Goal: Task Accomplishment & Management: Use online tool/utility

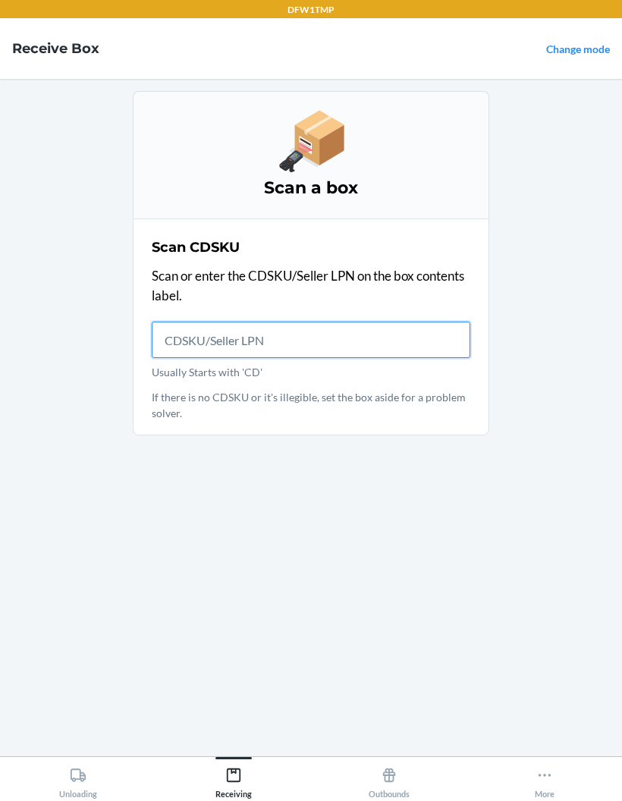
click at [243, 327] on input "Usually Starts with 'CD'" at bounding box center [311, 340] width 319 height 36
type input "DK10772111OF89"
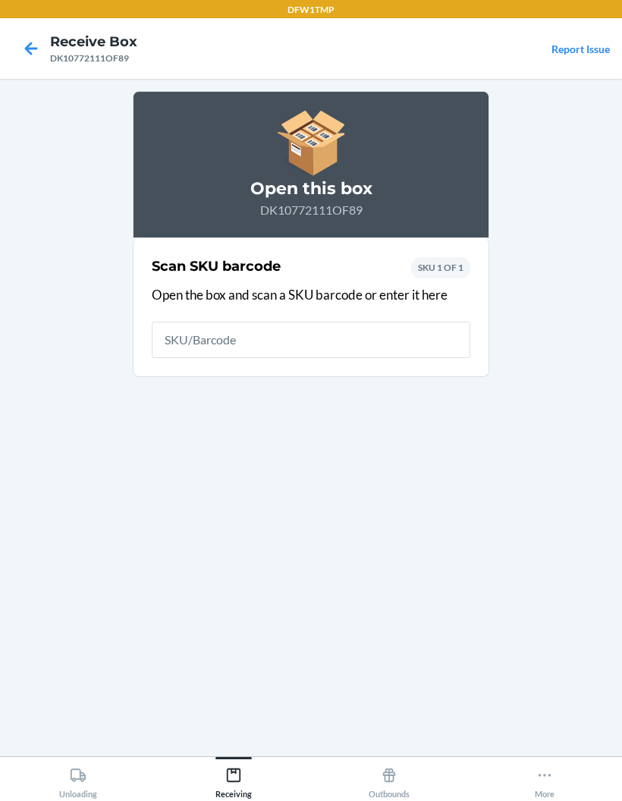
click at [39, 50] on icon at bounding box center [31, 49] width 26 height 26
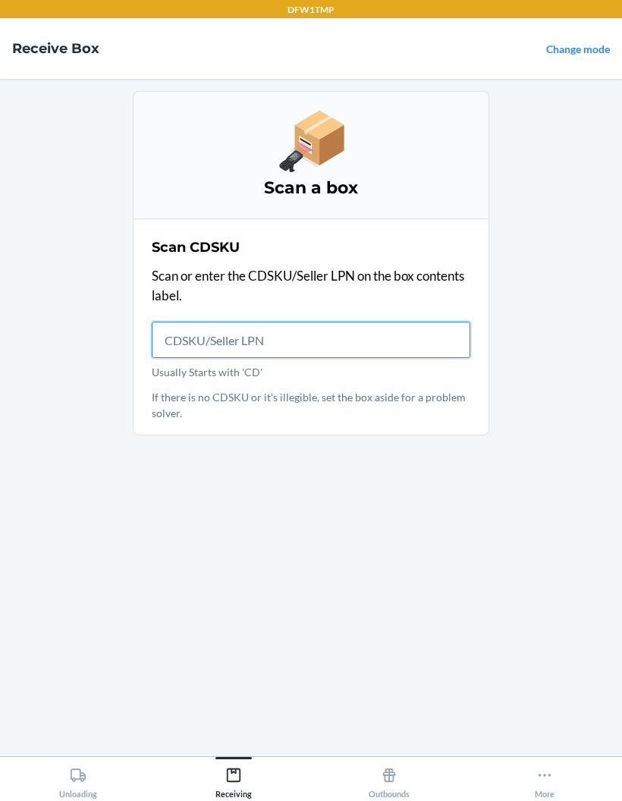
click at [269, 330] on input "Usually Starts with 'CD'" at bounding box center [311, 340] width 319 height 36
type input "DK107721"
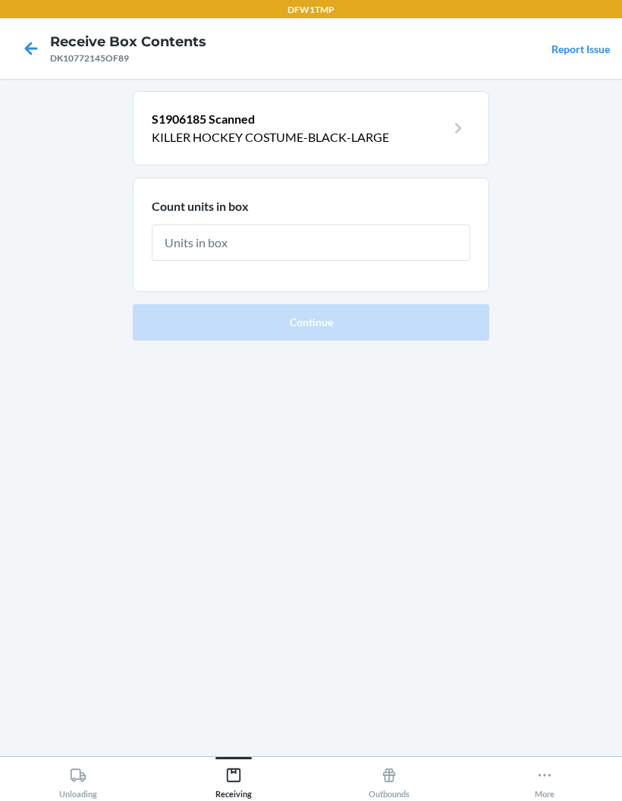
click at [33, 29] on nav "Receive Box Contents DK10772145OF89 Report Issue" at bounding box center [311, 48] width 622 height 61
click at [32, 29] on nav "Receive Box Contents DK10772145OF89 Report Issue" at bounding box center [311, 48] width 622 height 61
click at [35, 58] on icon at bounding box center [31, 49] width 26 height 26
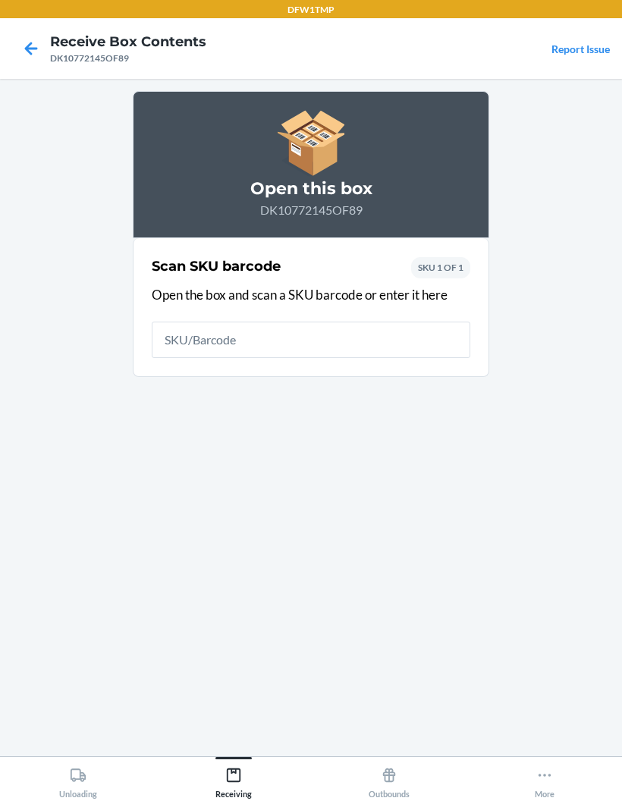
click at [34, 58] on icon at bounding box center [31, 49] width 26 height 26
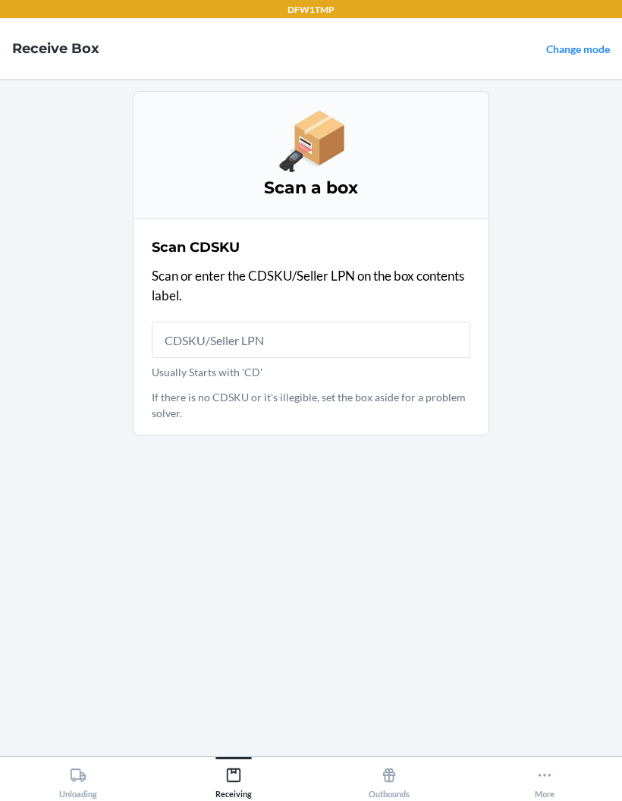
click at [30, 46] on h4 "Receive Box" at bounding box center [55, 49] width 87 height 20
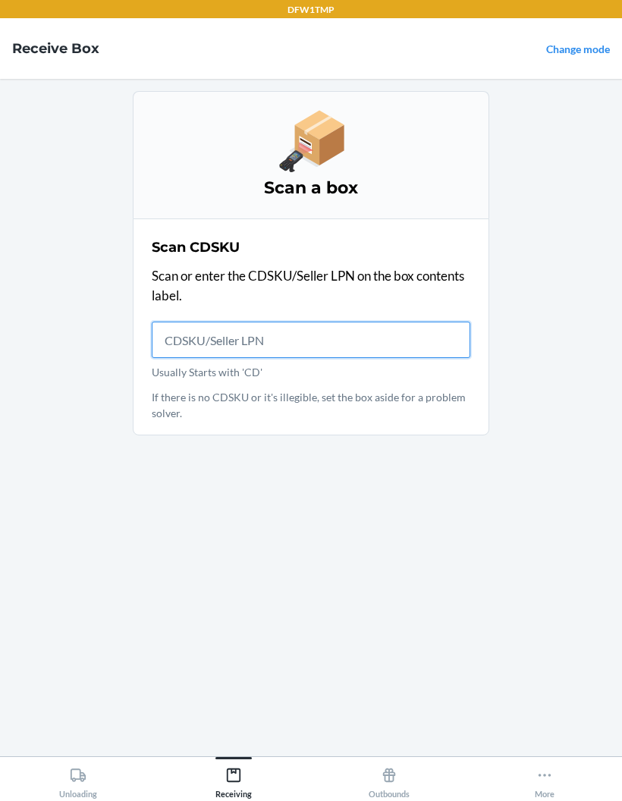
click at [194, 340] on input "Usually Starts with 'CD'" at bounding box center [311, 340] width 319 height 36
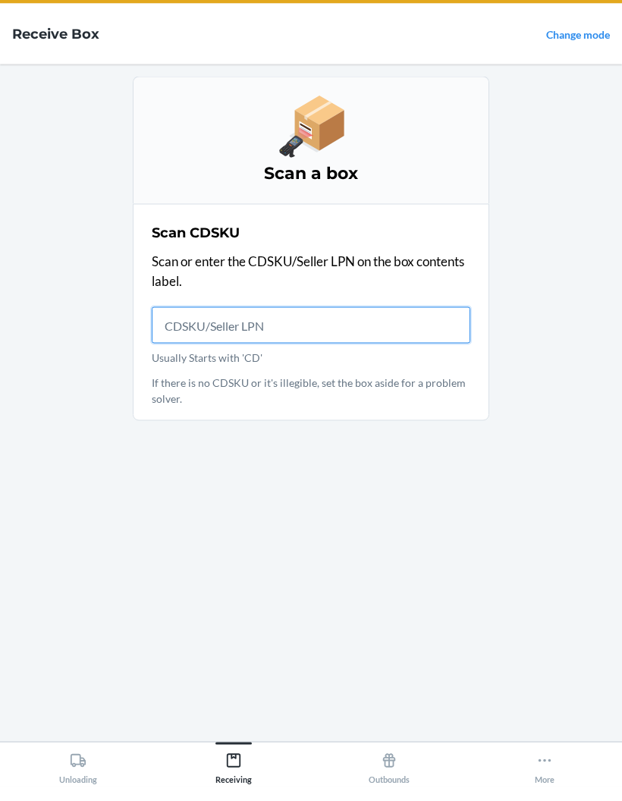
click at [177, 325] on input "Usually Starts with 'CD'" at bounding box center [311, 340] width 319 height 36
type input "DK201"
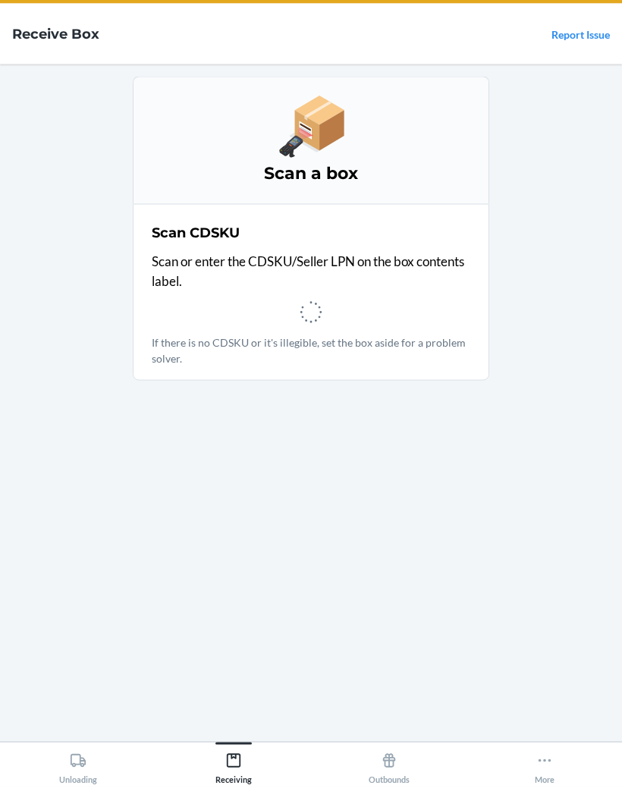
scroll to position [15, 0]
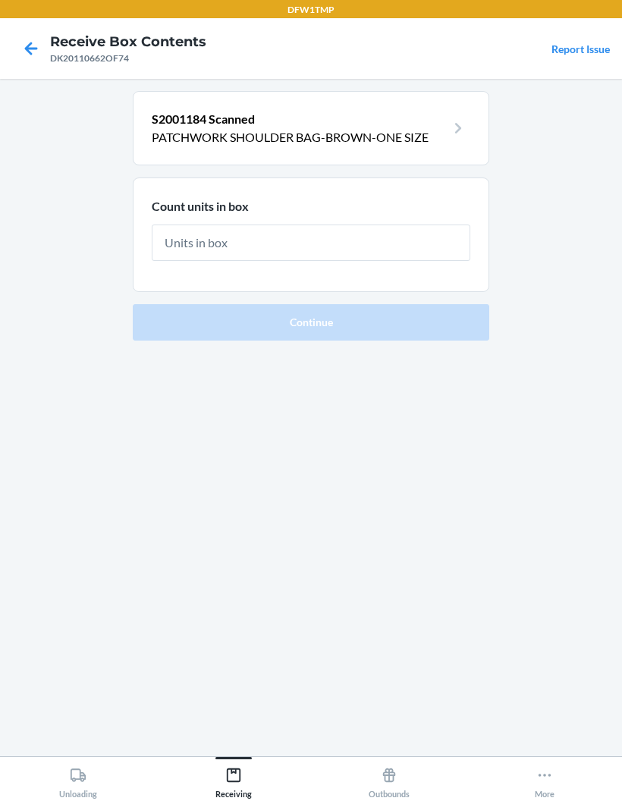
scroll to position [14, 0]
click at [19, 36] on icon at bounding box center [31, 49] width 26 height 26
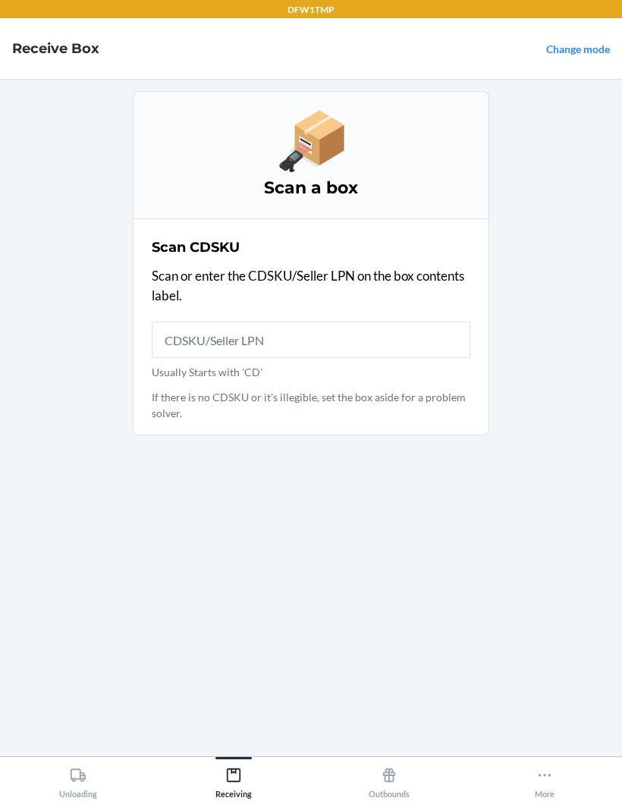
click at [27, 39] on h4 "Receive Box" at bounding box center [55, 49] width 87 height 20
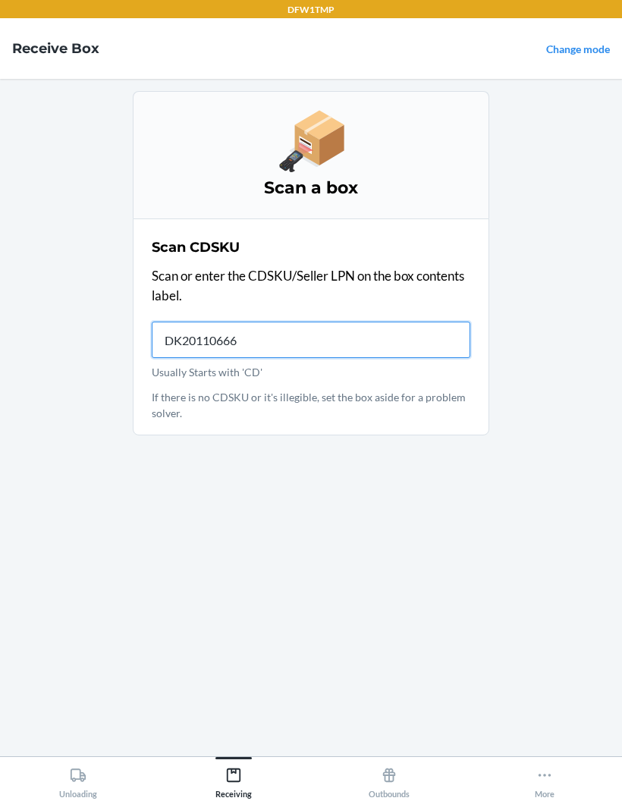
type input "DK20110666O"
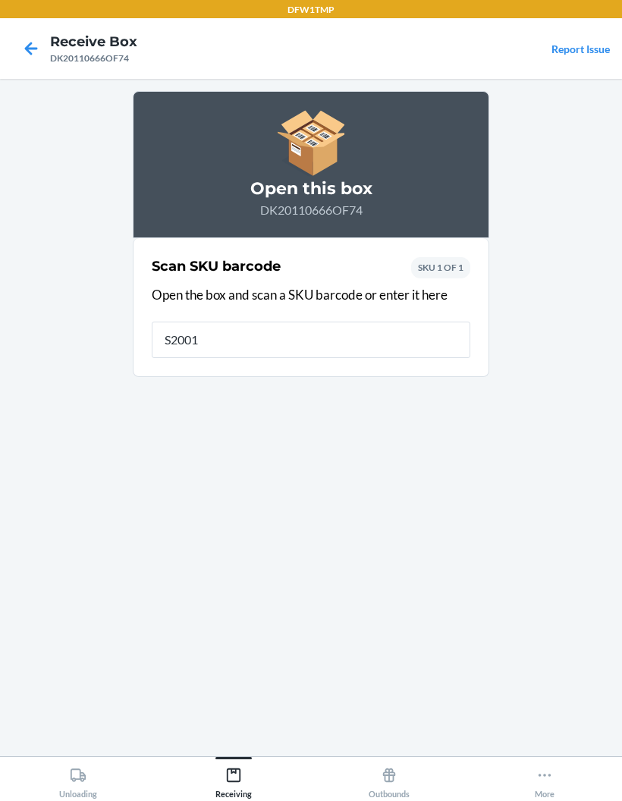
type input "S20011"
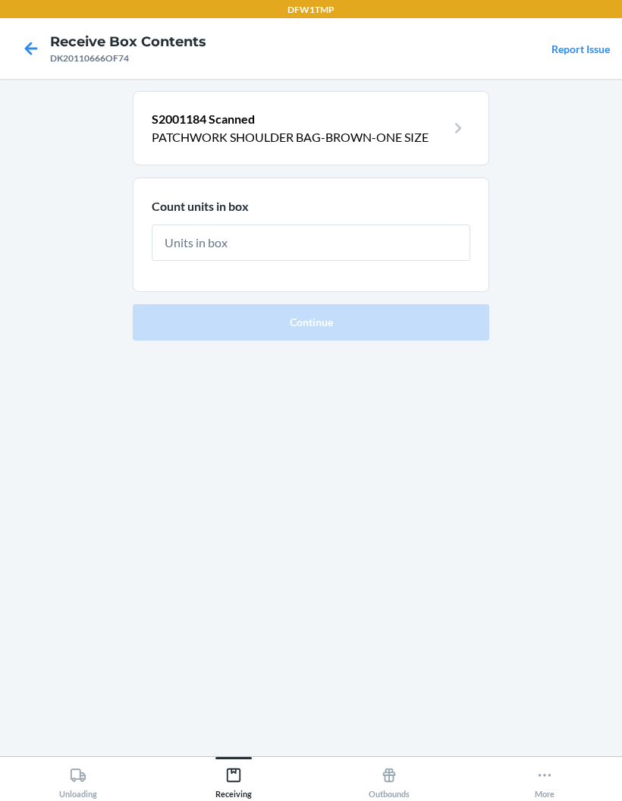
click at [46, 61] on nav "Receive Box Contents DK20110666OF74 Report Issue" at bounding box center [311, 48] width 622 height 61
click at [23, 45] on icon at bounding box center [31, 49] width 26 height 26
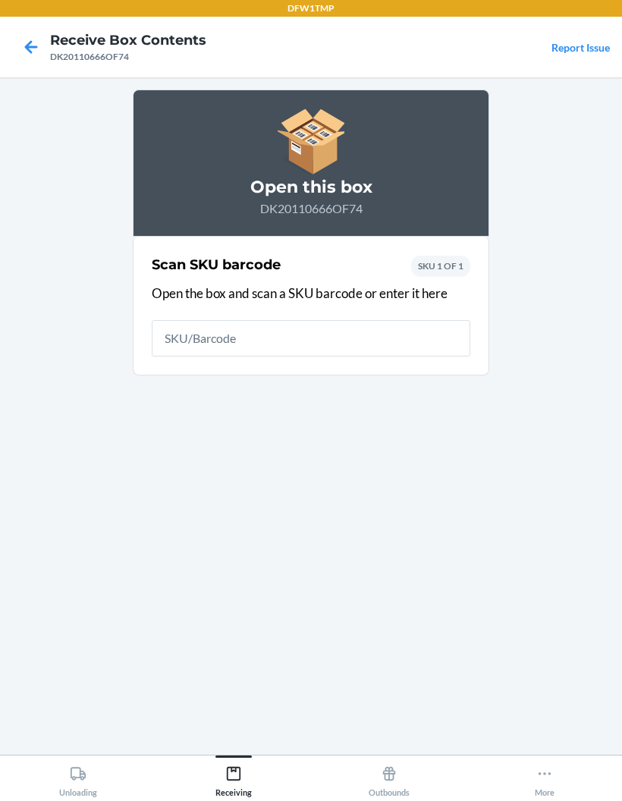
scroll to position [17, 0]
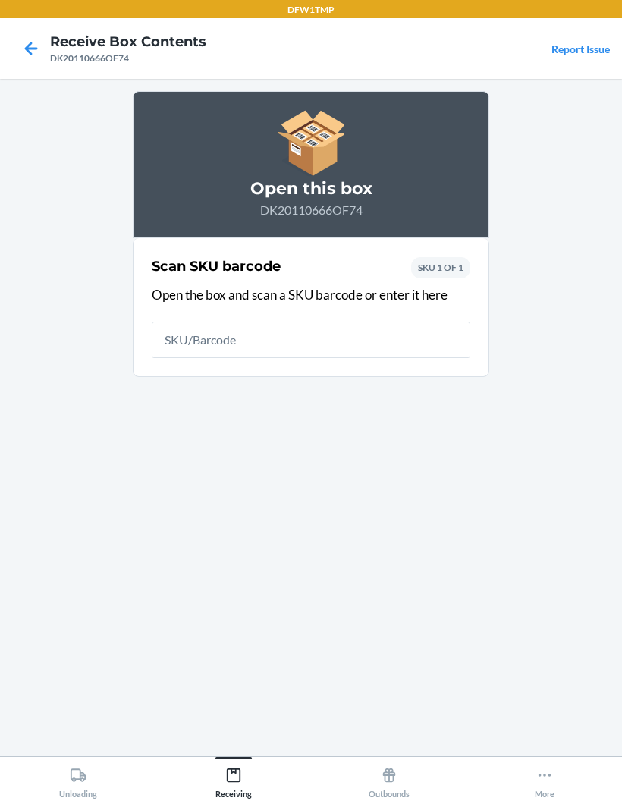
click at [26, 42] on icon at bounding box center [31, 48] width 13 height 13
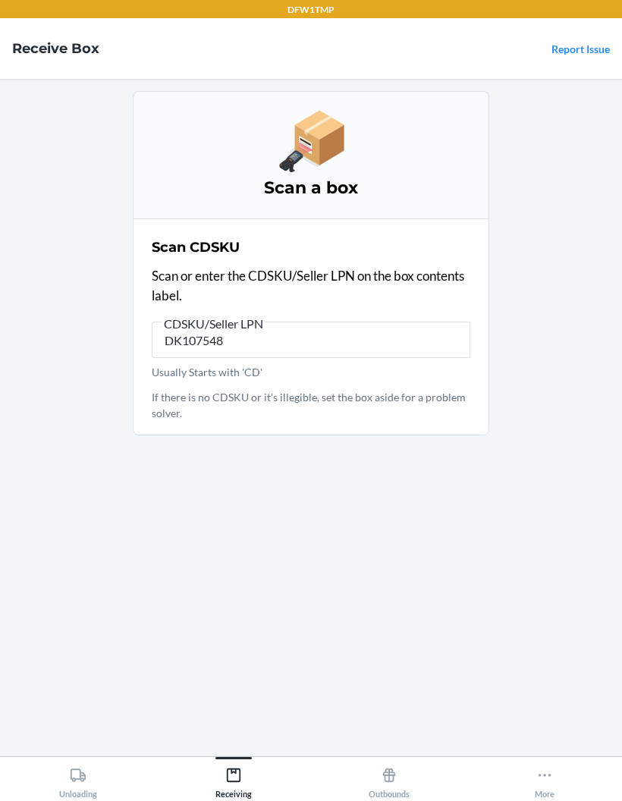
type input "DK1075487"
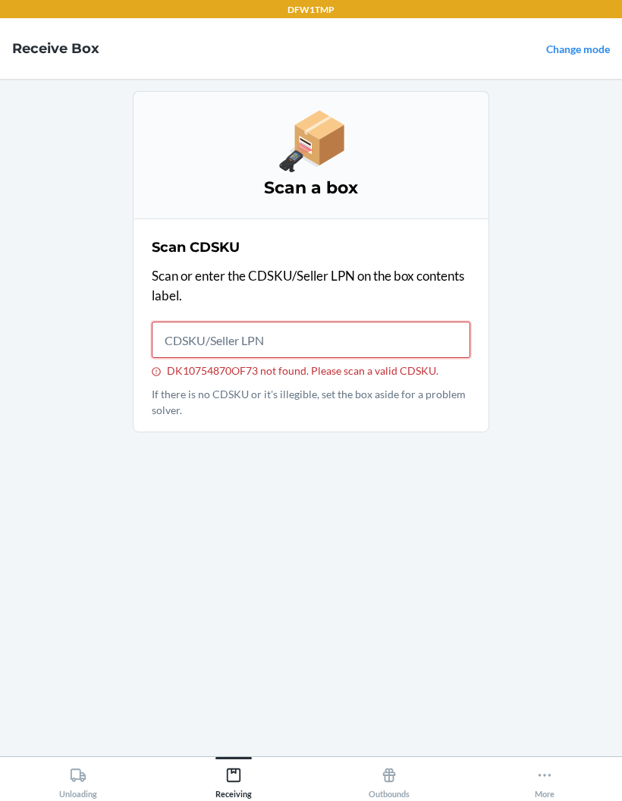
click at [232, 322] on input "DK10754870OF73 not found. Please scan a valid CDSKU." at bounding box center [311, 340] width 319 height 36
type input "DK20110"
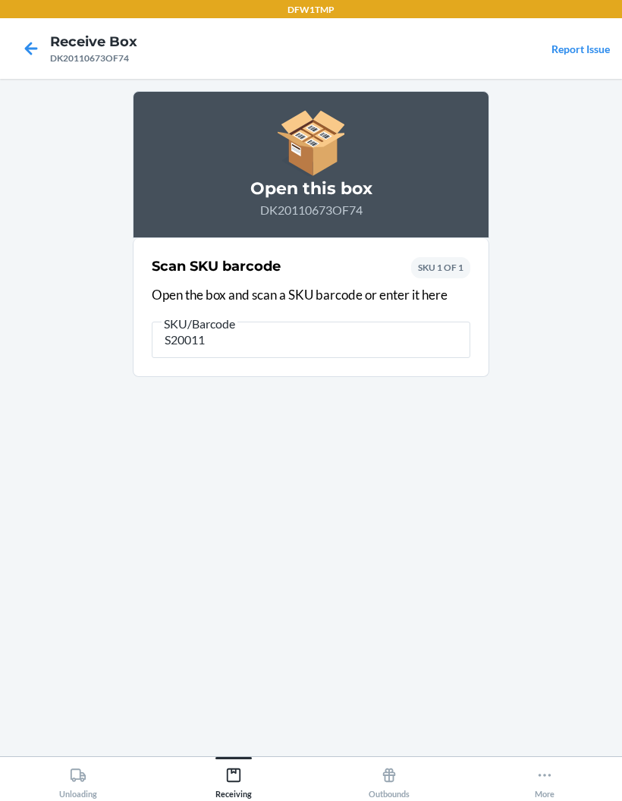
type input "S200118"
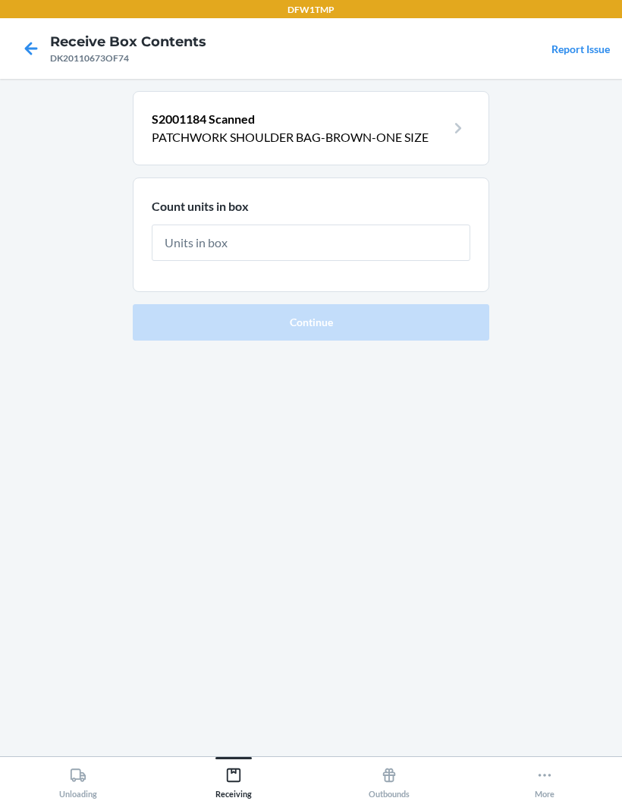
click at [28, 42] on icon at bounding box center [31, 49] width 26 height 26
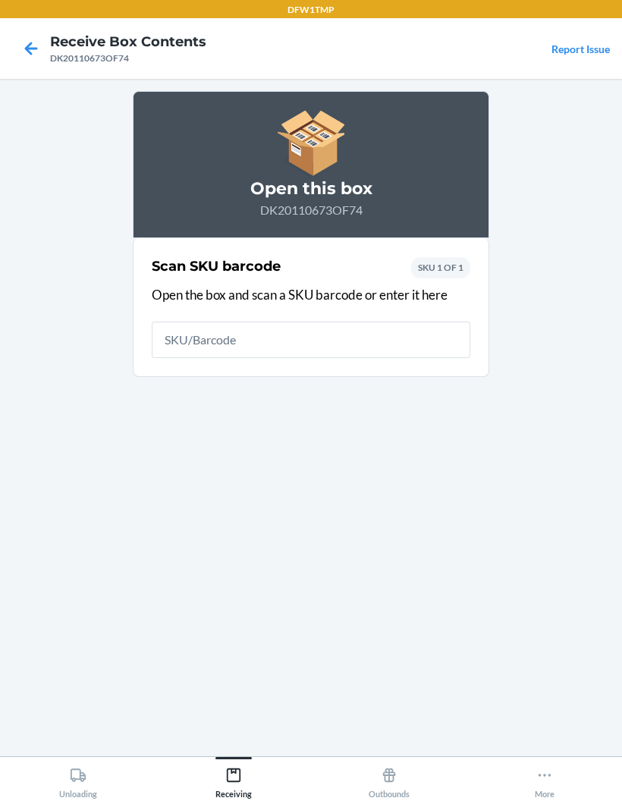
click at [24, 36] on icon at bounding box center [31, 49] width 26 height 26
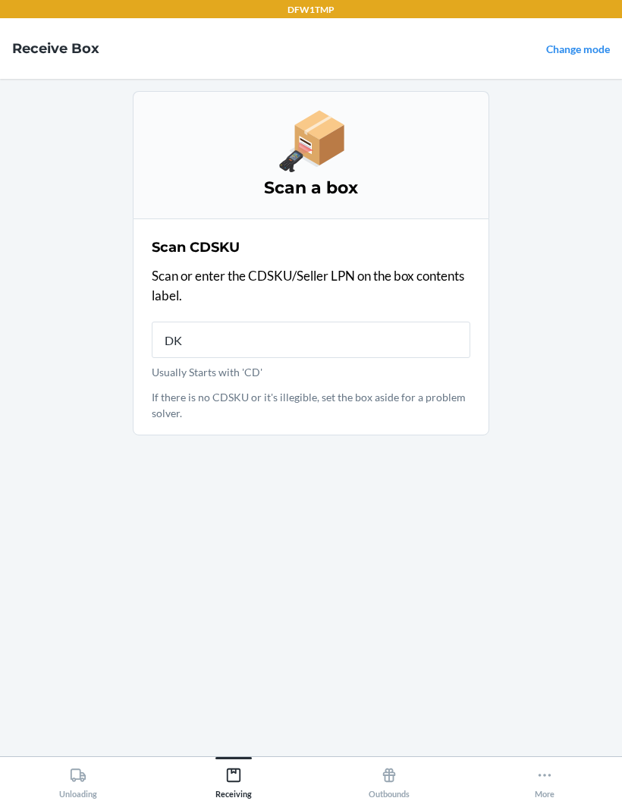
type input "DK1"
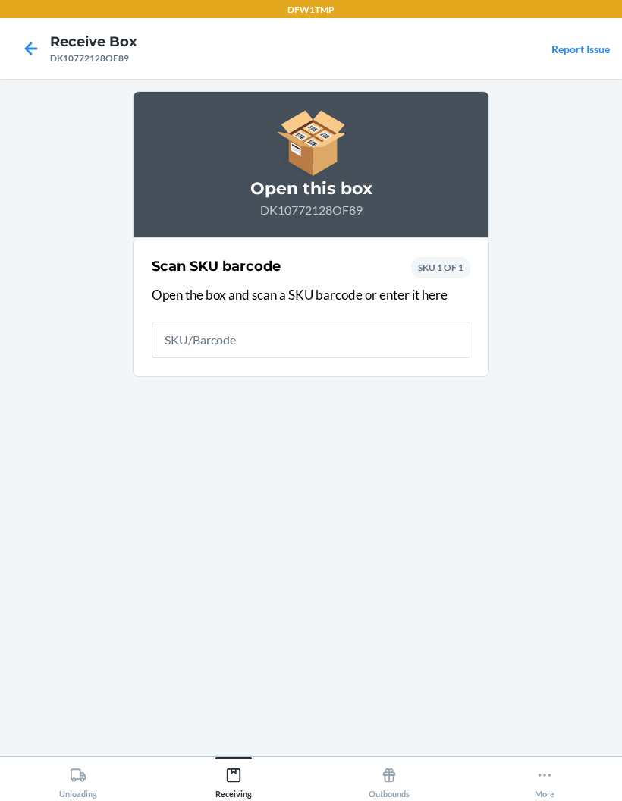
type input "S"
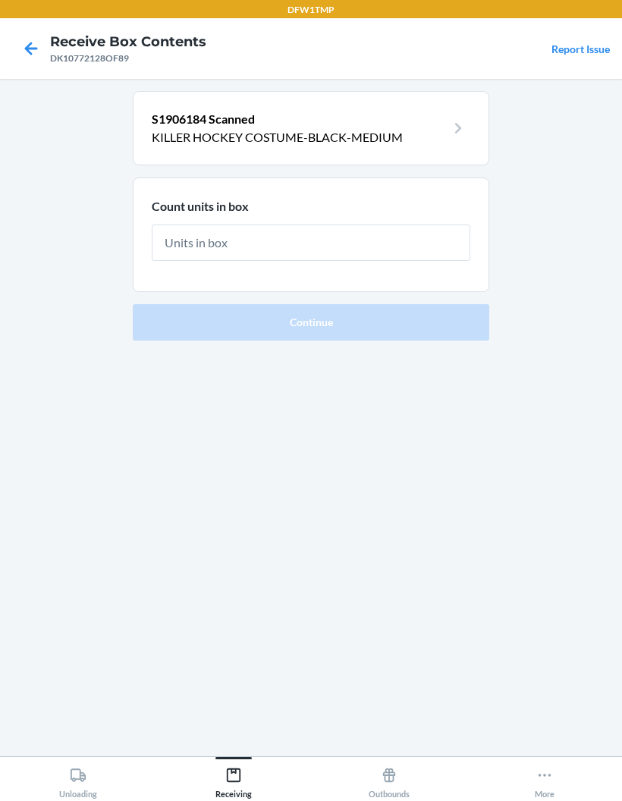
click at [36, 18] on nav "Receive Box Contents DK10772128OF89 Report Issue" at bounding box center [311, 48] width 622 height 61
click at [27, 18] on nav "Receive Box Contents DK10772128OF89 Report Issue" at bounding box center [311, 48] width 622 height 61
click at [32, 36] on icon at bounding box center [31, 49] width 26 height 26
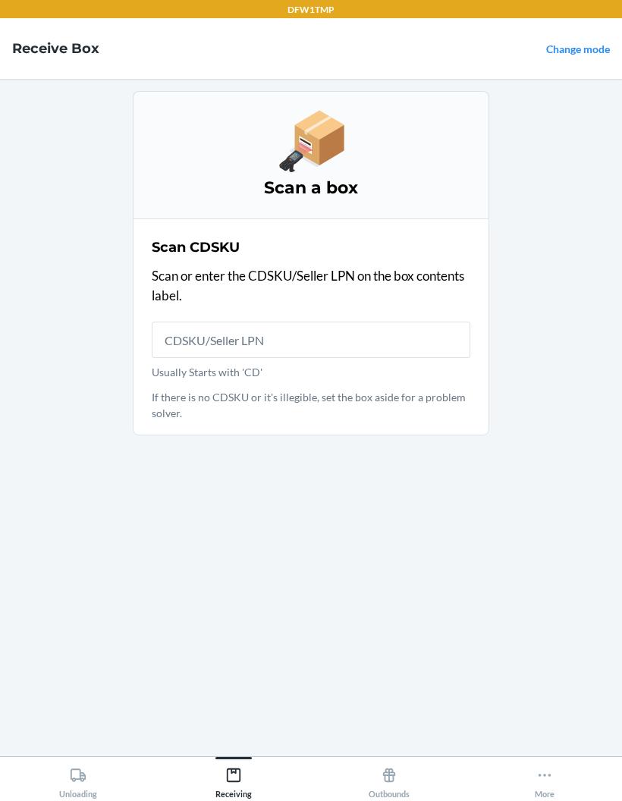
click at [32, 39] on h4 "Receive Box" at bounding box center [55, 49] width 87 height 20
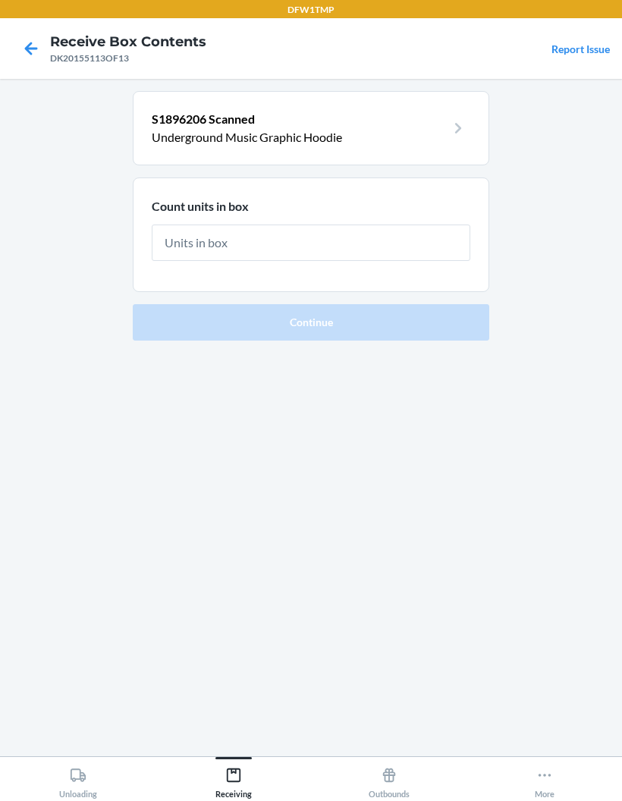
click at [33, 40] on icon at bounding box center [31, 49] width 26 height 26
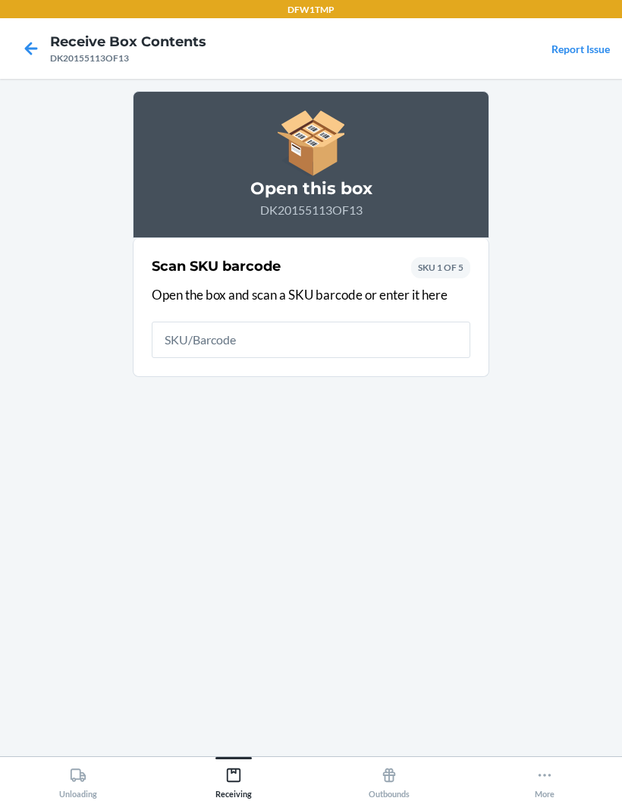
click at [33, 40] on icon at bounding box center [31, 49] width 26 height 26
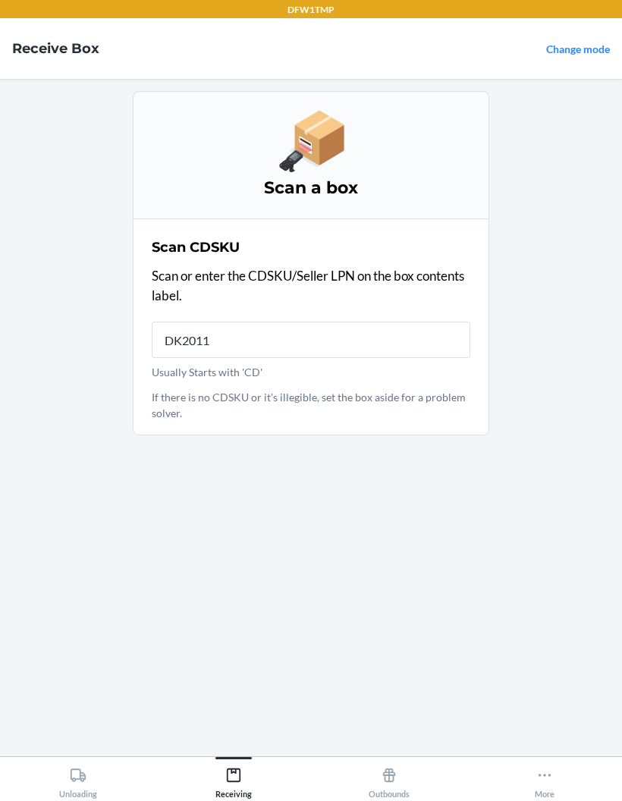
type input "DK20110"
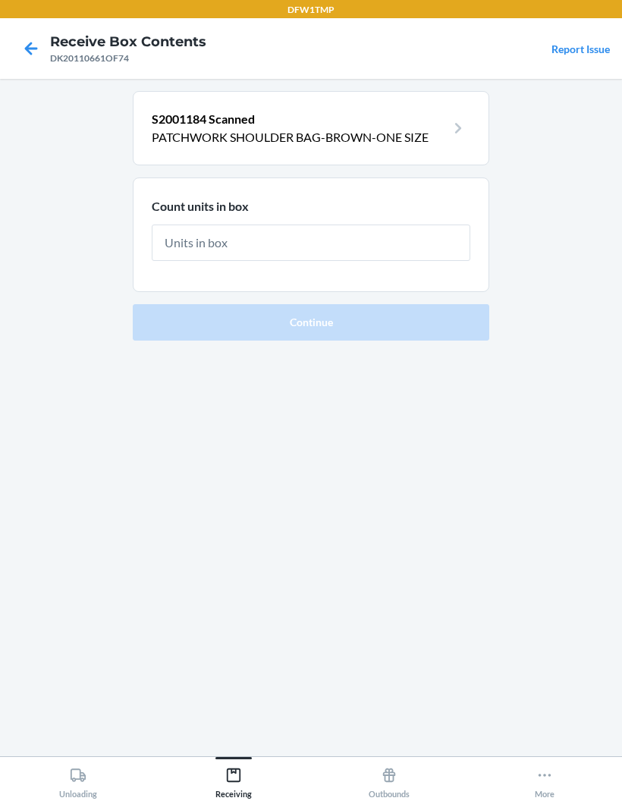
click at [30, 18] on nav "Receive Box Contents DK20110661OF74 Report Issue" at bounding box center [311, 48] width 622 height 61
click at [33, 42] on icon at bounding box center [31, 48] width 13 height 13
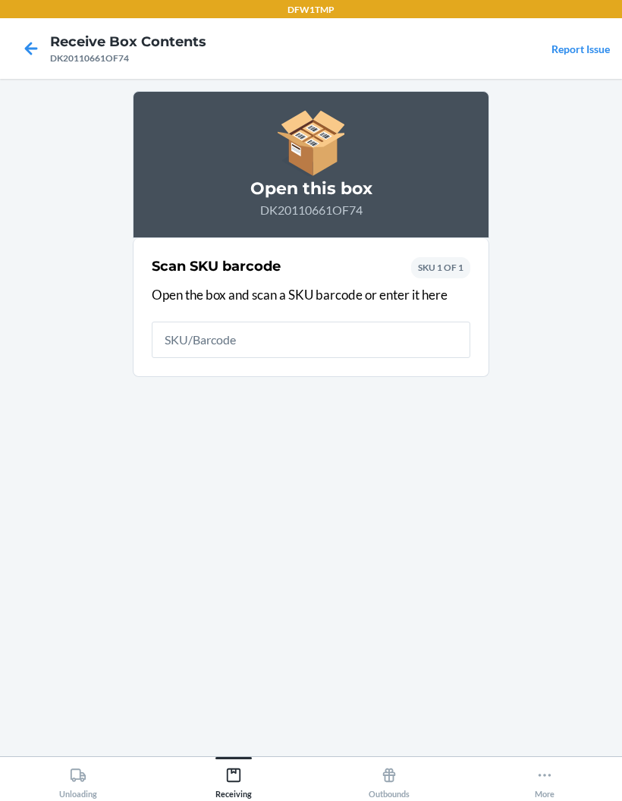
click at [32, 36] on icon at bounding box center [31, 49] width 26 height 26
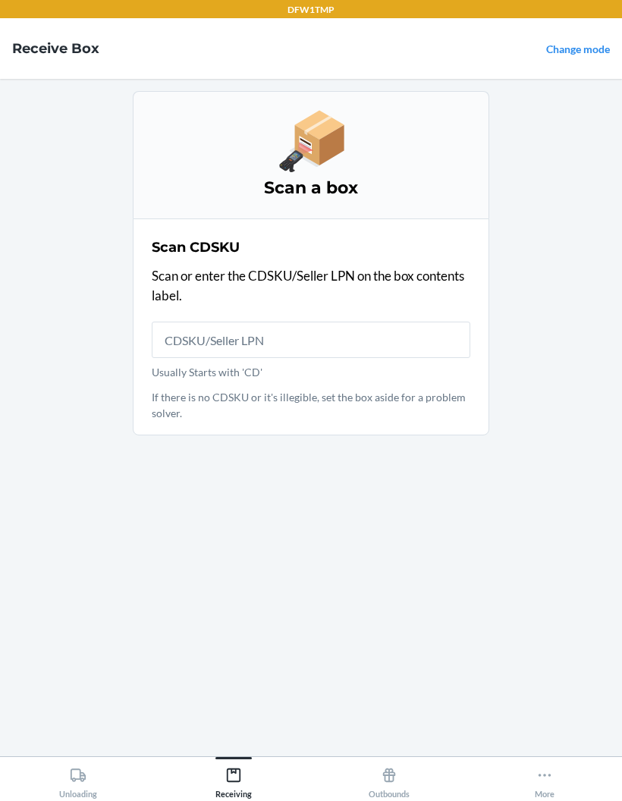
click at [319, 340] on input "Usually Starts with 'CD'" at bounding box center [311, 340] width 319 height 36
type input "DK10754869OF73"
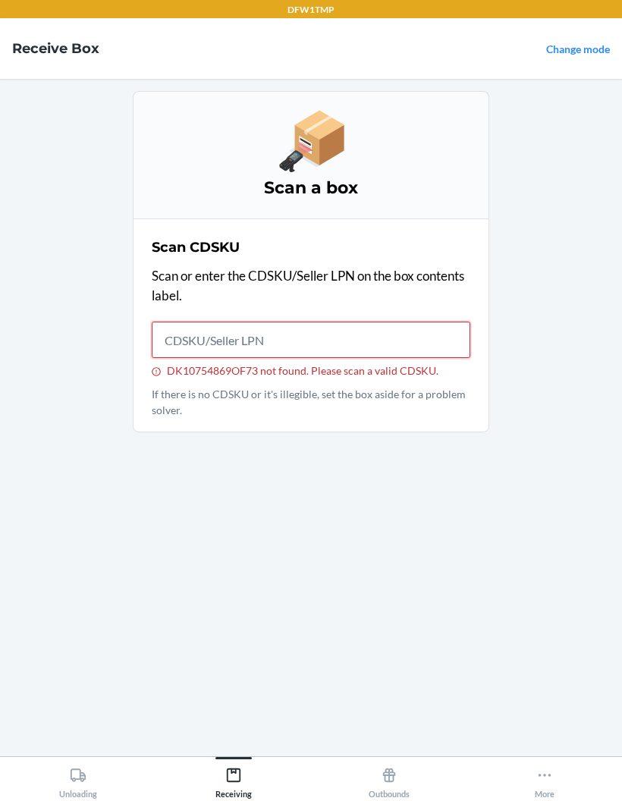
click at [259, 330] on input "DK10754869OF73 not found. Please scan a valid CDSKU." at bounding box center [311, 340] width 319 height 36
type input "DK10754869OF73"
type input "DK2011"
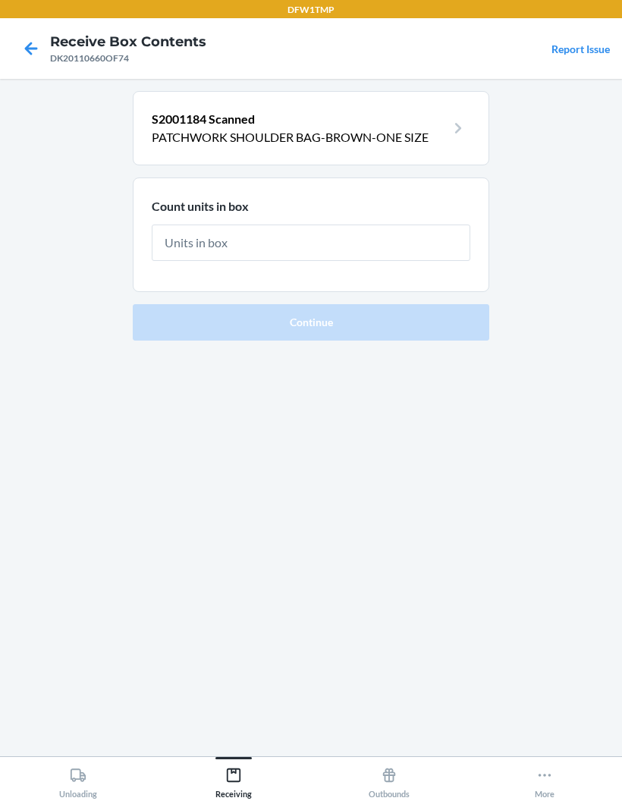
click at [36, 44] on icon at bounding box center [31, 49] width 26 height 26
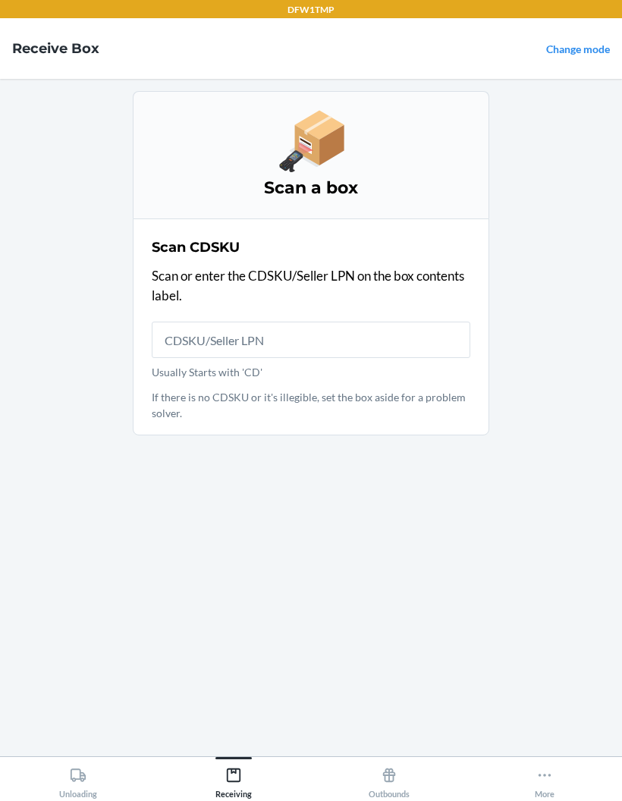
click at [24, 39] on h4 "Receive Box" at bounding box center [55, 49] width 87 height 20
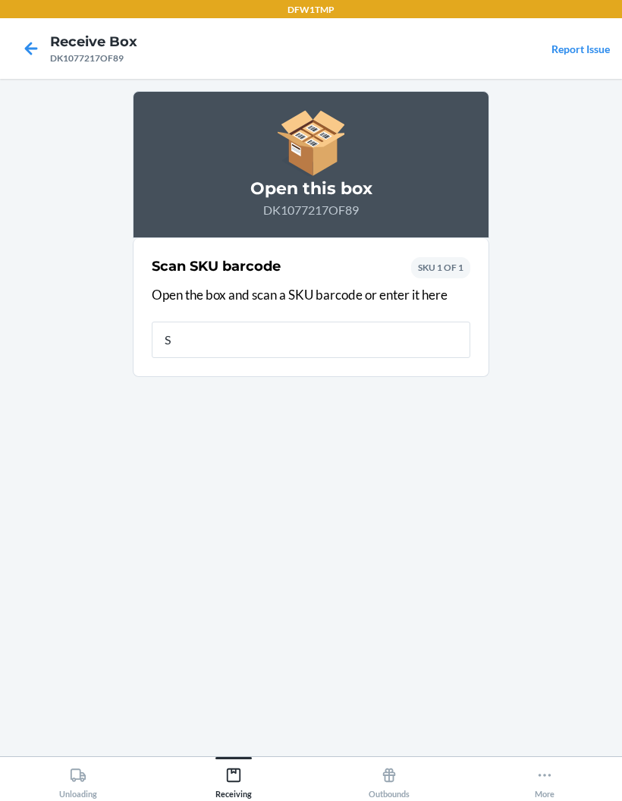
type input "S1"
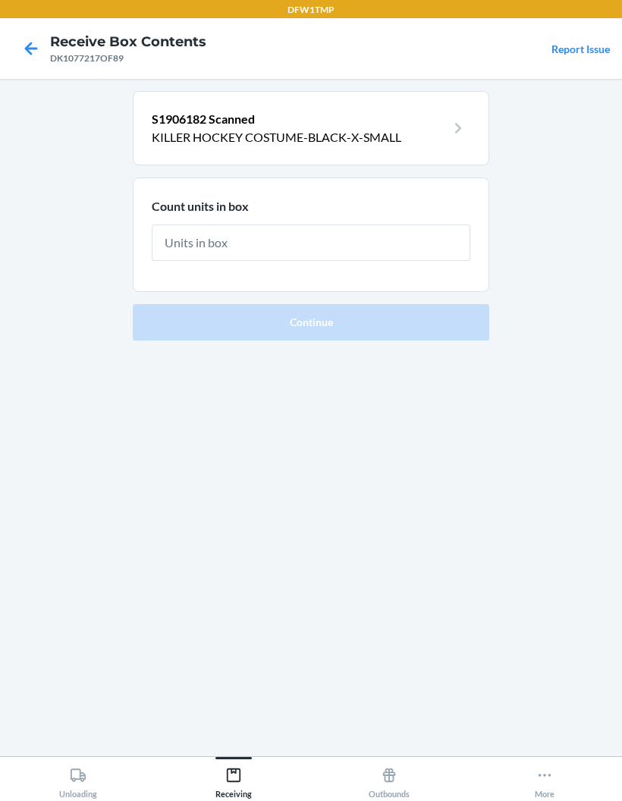
click at [14, 30] on div at bounding box center [31, 49] width 38 height 38
click at [29, 38] on icon at bounding box center [31, 49] width 26 height 26
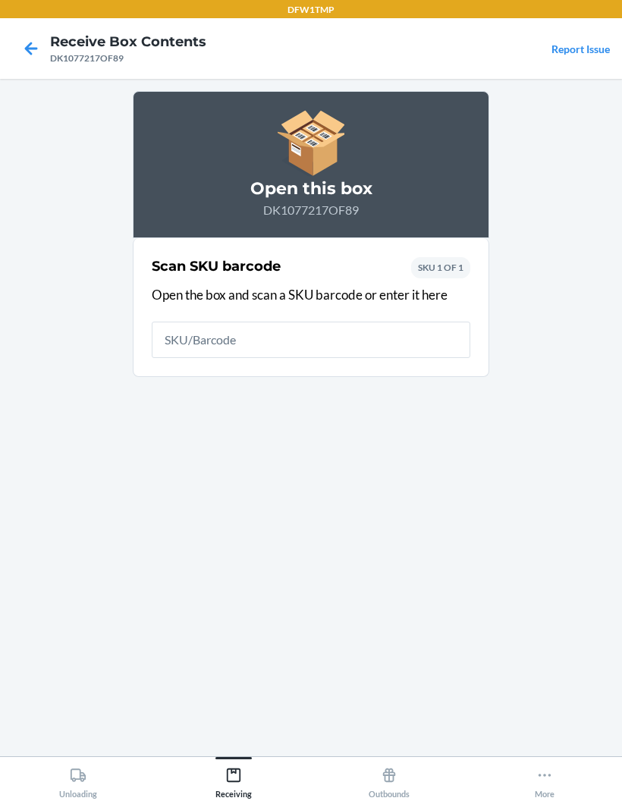
click at [14, 31] on div at bounding box center [31, 49] width 38 height 38
click at [29, 41] on icon at bounding box center [31, 49] width 26 height 26
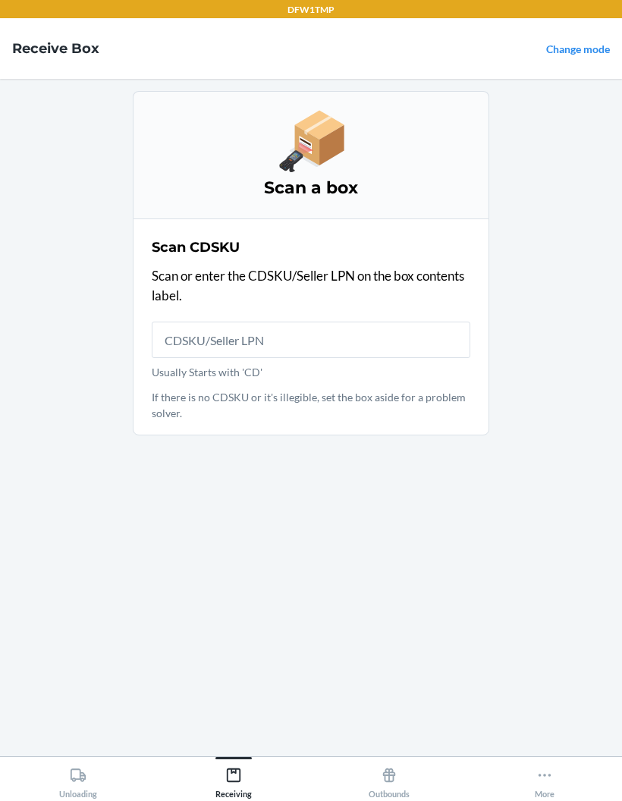
click at [251, 322] on input "Usually Starts with 'CD'" at bounding box center [311, 340] width 319 height 36
type input "DK107"
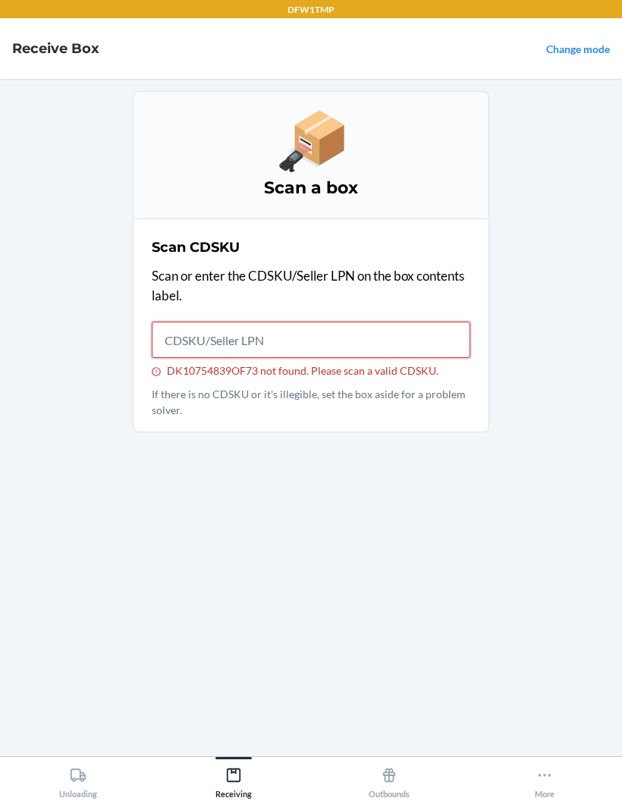
click at [193, 322] on input "DK10754839OF73 not found. Please scan a valid CDSKU." at bounding box center [311, 340] width 319 height 36
type input "DK106"
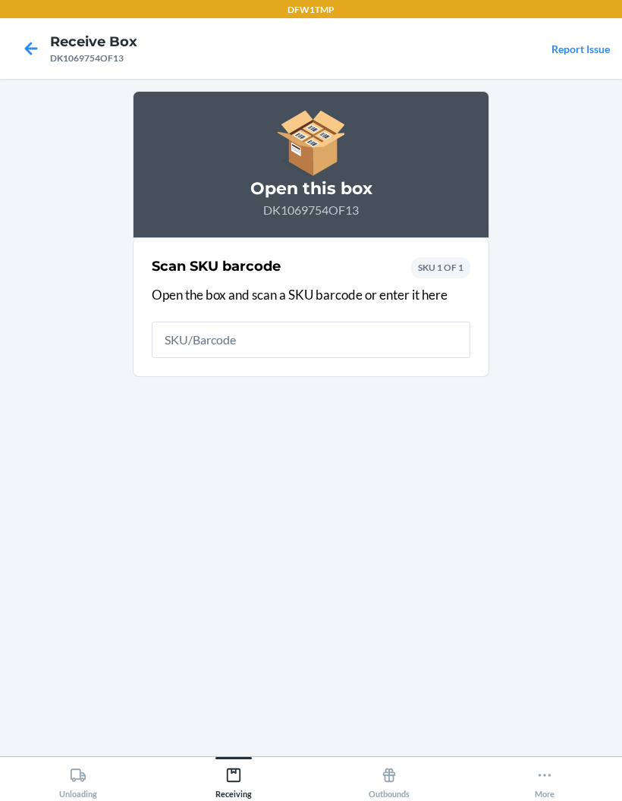
click at [34, 43] on icon at bounding box center [31, 49] width 26 height 26
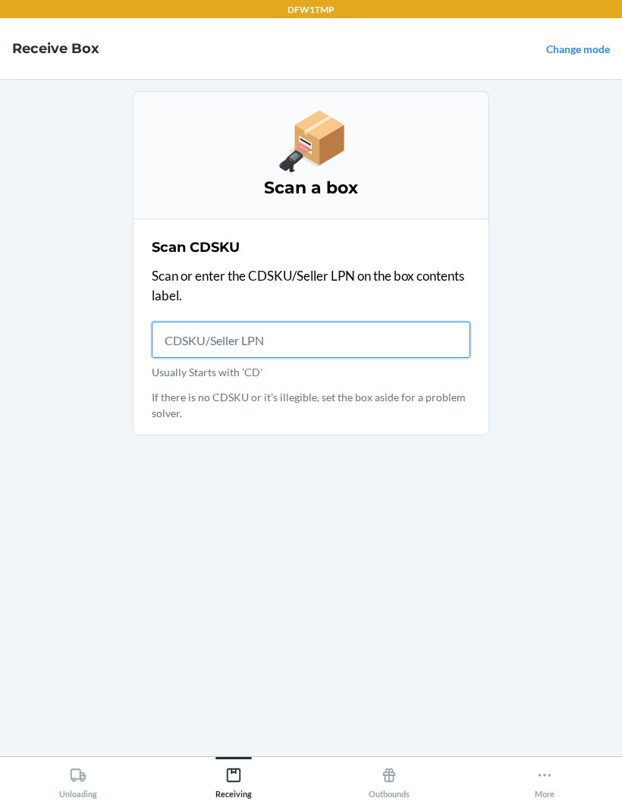
click at [224, 322] on input "Usually Starts with 'CD'" at bounding box center [311, 340] width 319 height 36
click at [185, 322] on input "Usually Starts with 'CD'" at bounding box center [311, 340] width 319 height 36
type input "DK107721"
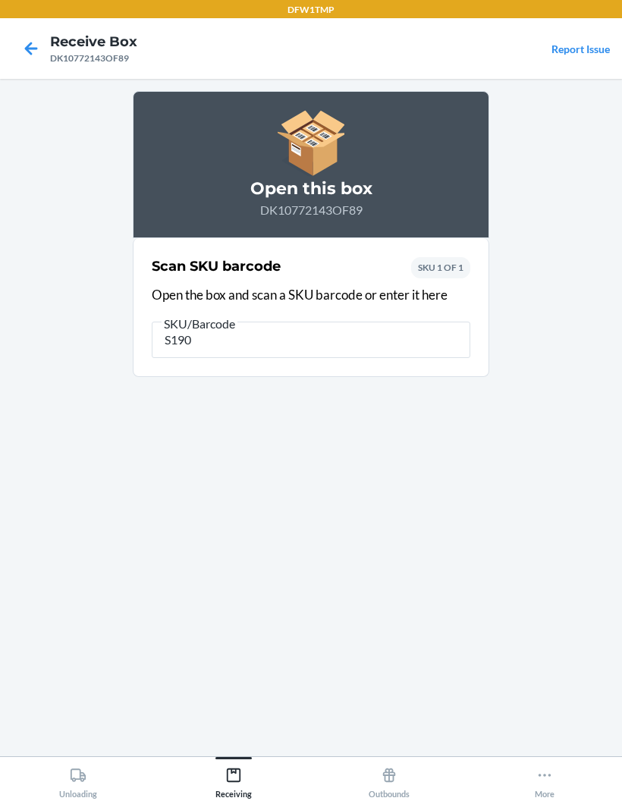
type input "S1906"
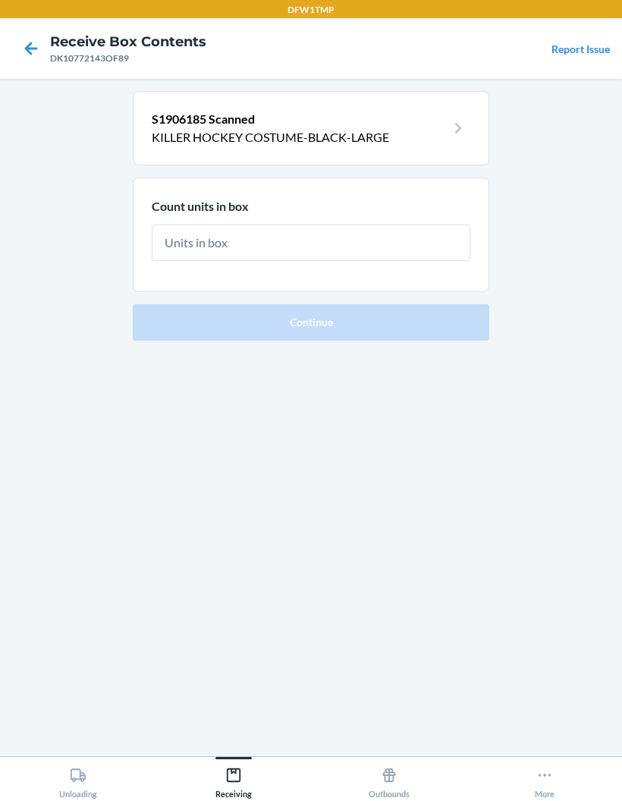
click at [17, 30] on div at bounding box center [31, 49] width 38 height 38
click at [17, 18] on nav "Receive Box Contents DK10772143OF89 Report Issue" at bounding box center [311, 48] width 622 height 61
click at [43, 36] on icon at bounding box center [31, 49] width 26 height 26
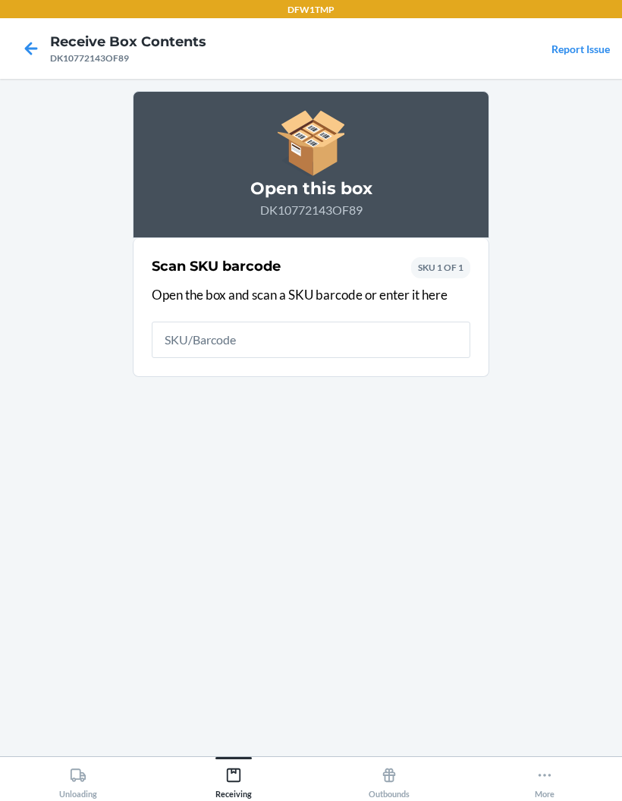
click at [24, 58] on nav "Receive Box Contents DK10772143OF89 Report Issue" at bounding box center [311, 48] width 622 height 61
click at [31, 39] on icon at bounding box center [31, 49] width 26 height 26
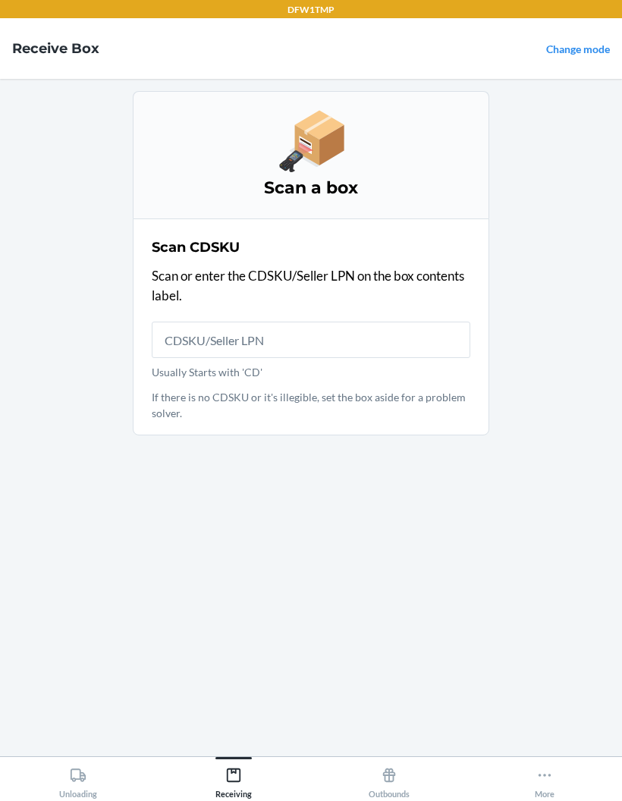
click at [212, 298] on div "Scan CDSKU Scan or enter the CDSKU/Seller LPN on the box contents label. Usuall…" at bounding box center [311, 327] width 319 height 188
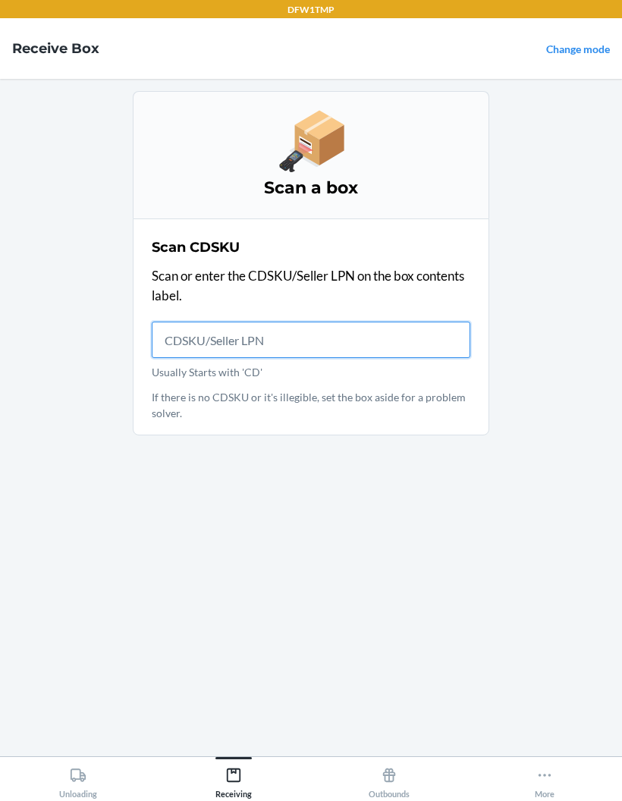
click at [209, 322] on input "Usually Starts with 'CD'" at bounding box center [311, 340] width 319 height 36
type input "DK107"
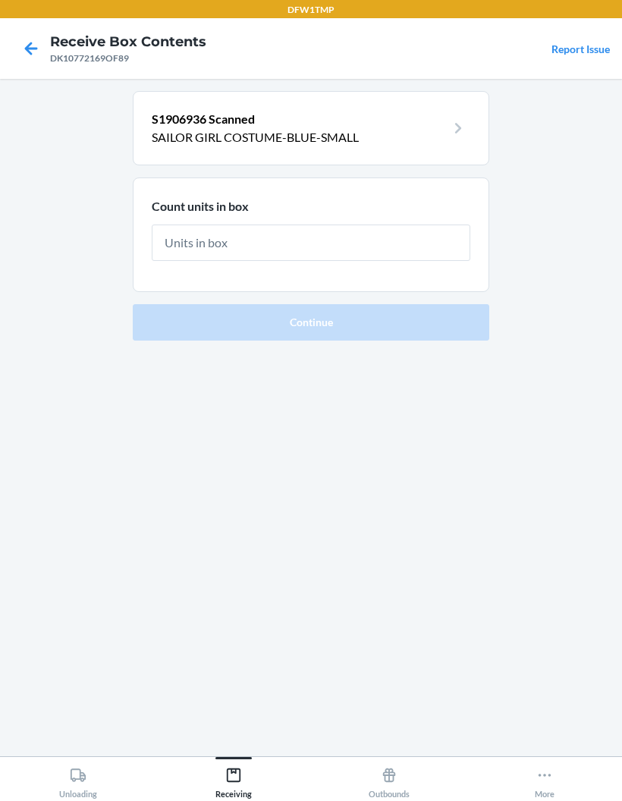
click at [11, 36] on nav "Receive Box Contents DK10772169OF89 Report Issue" at bounding box center [311, 48] width 622 height 61
click at [21, 30] on div at bounding box center [31, 49] width 38 height 38
click at [24, 36] on icon at bounding box center [31, 49] width 26 height 26
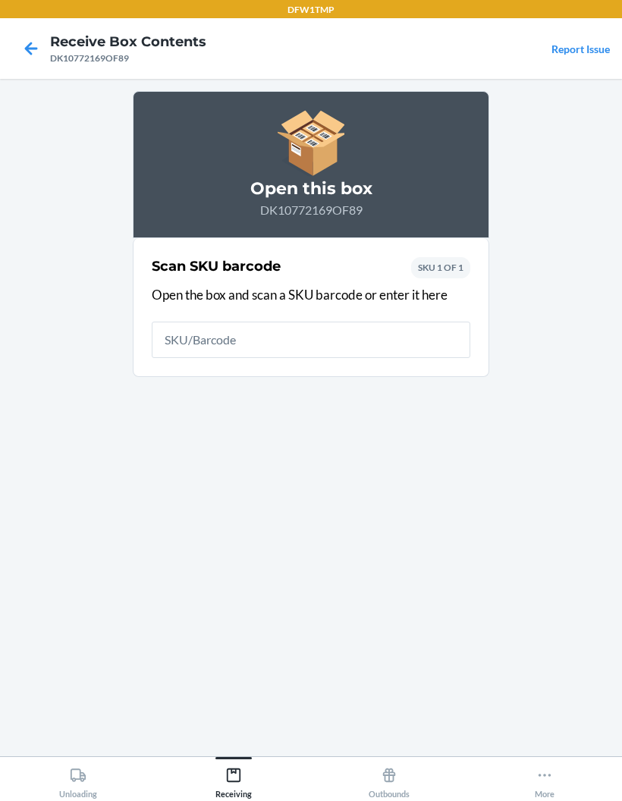
click at [24, 36] on icon at bounding box center [31, 49] width 26 height 26
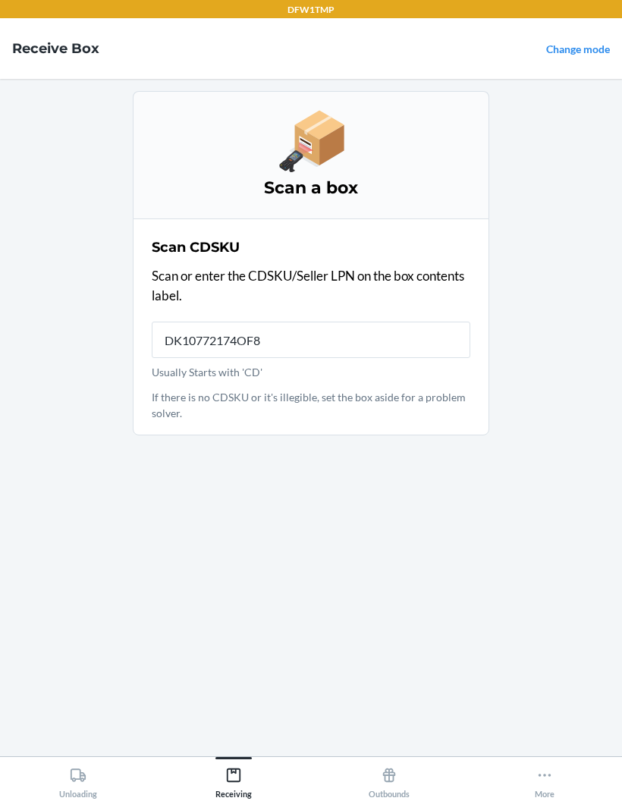
type input "DK10772174OF89"
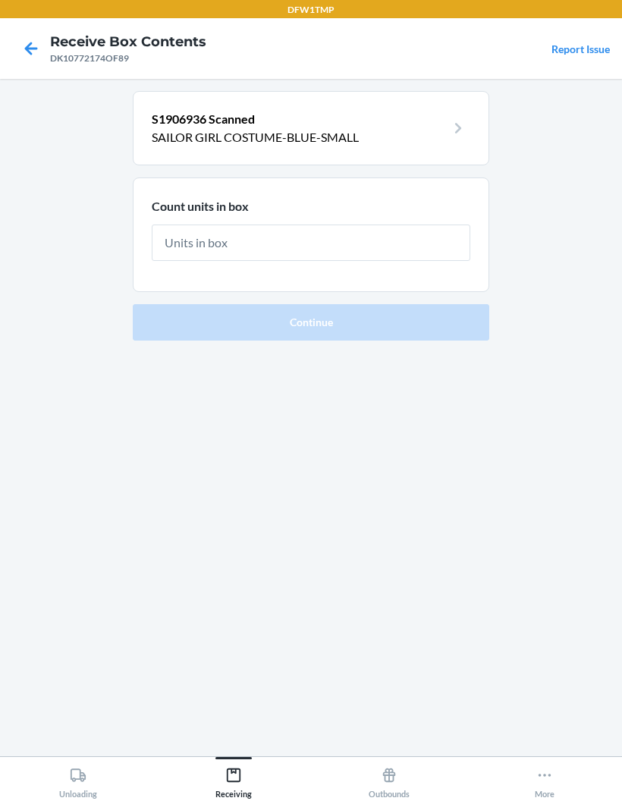
click at [18, 42] on icon at bounding box center [31, 49] width 26 height 26
click at [23, 47] on div at bounding box center [31, 49] width 38 height 38
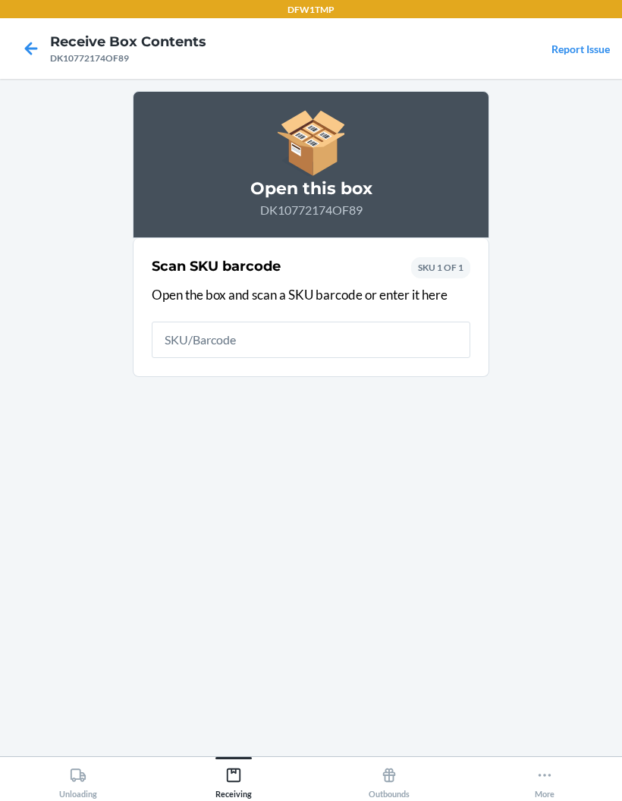
click at [33, 36] on icon at bounding box center [31, 49] width 26 height 26
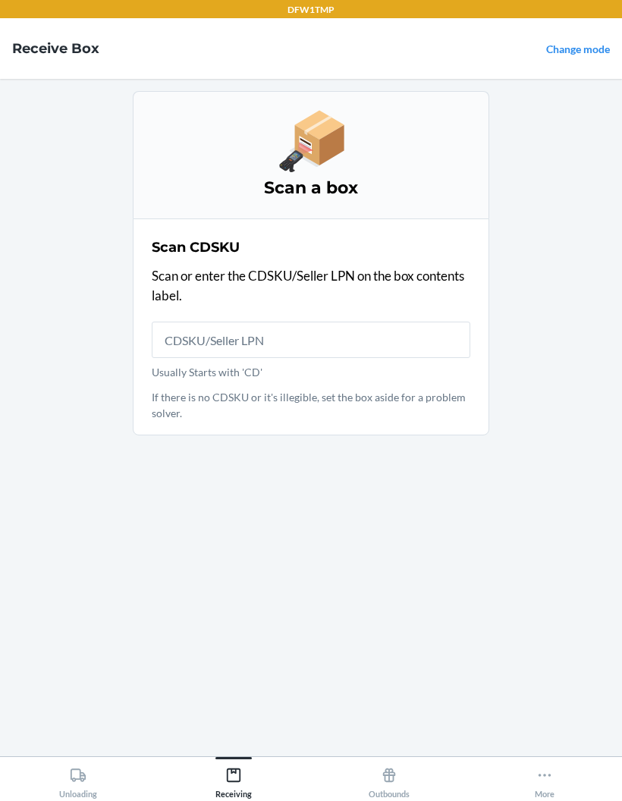
click at [330, 322] on input "Usually Starts with 'CD'" at bounding box center [311, 340] width 319 height 36
type input "DK107721"
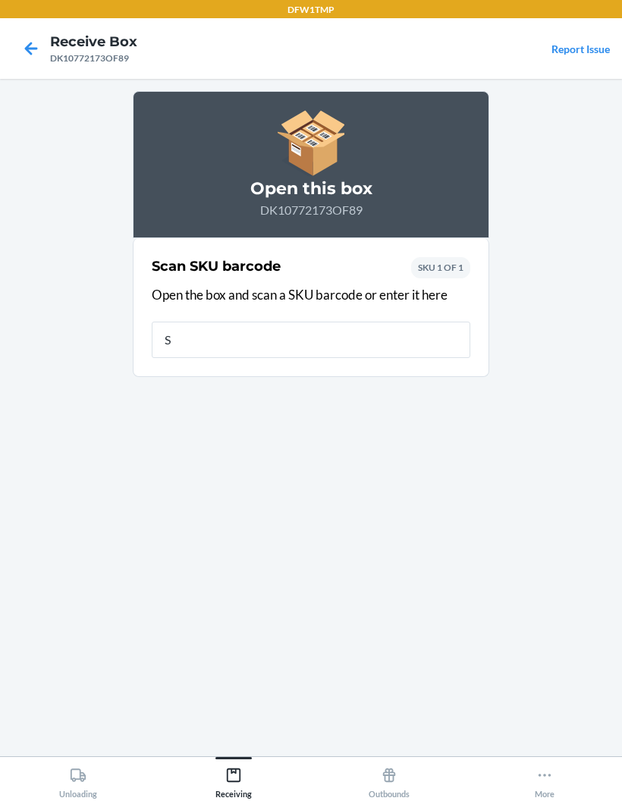
type input "S1"
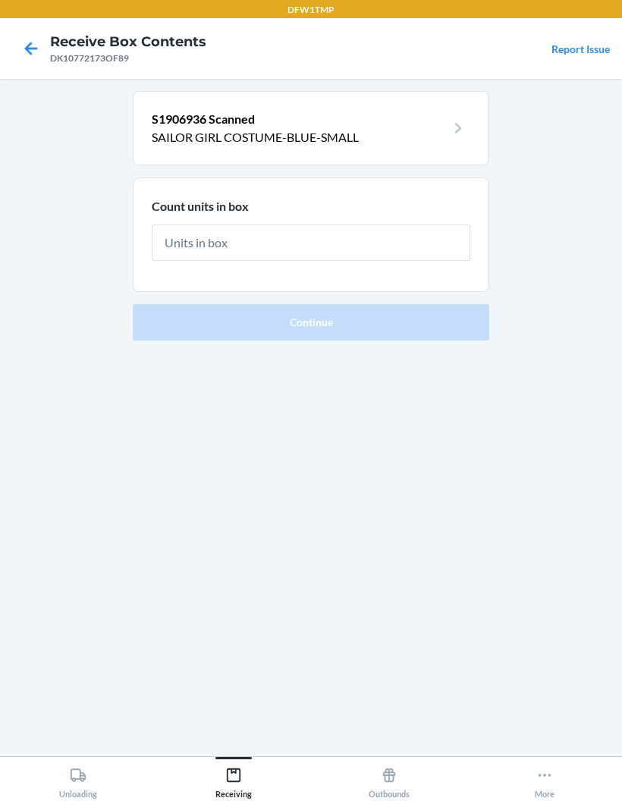
click at [24, 40] on icon at bounding box center [31, 49] width 26 height 26
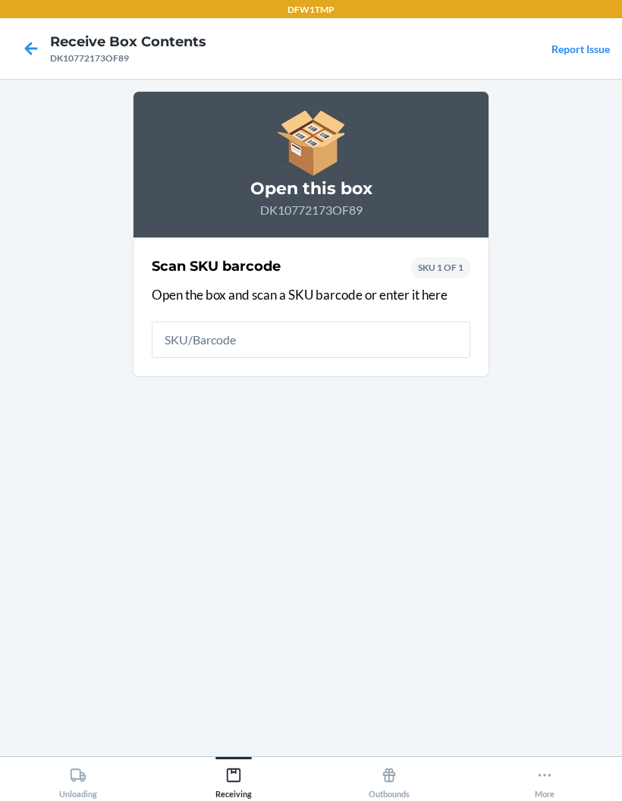
click at [11, 21] on nav "Receive Box Contents DK10772173OF89 Report Issue" at bounding box center [311, 48] width 622 height 61
click at [10, 20] on nav "Receive Box Contents DK10772173OF89 Report Issue" at bounding box center [311, 48] width 622 height 61
click at [25, 38] on icon at bounding box center [31, 49] width 26 height 26
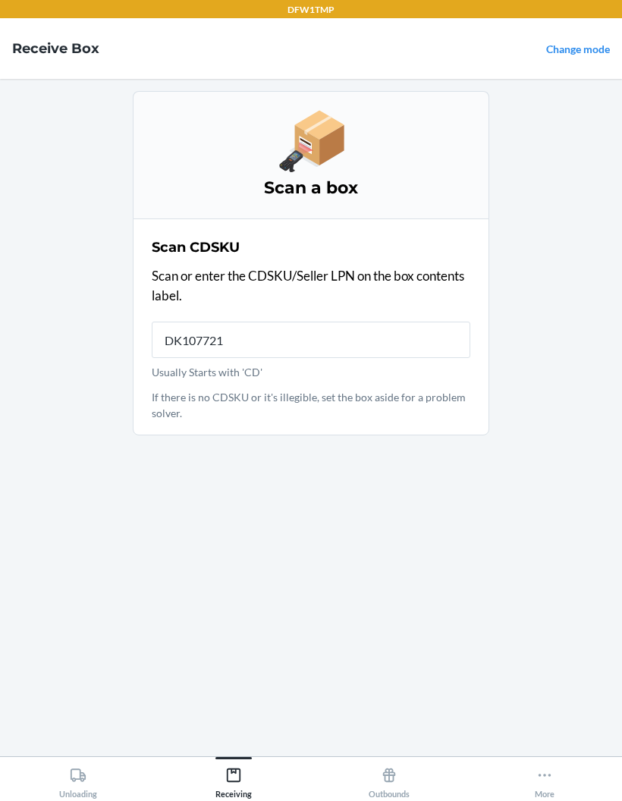
type input "DK1077217"
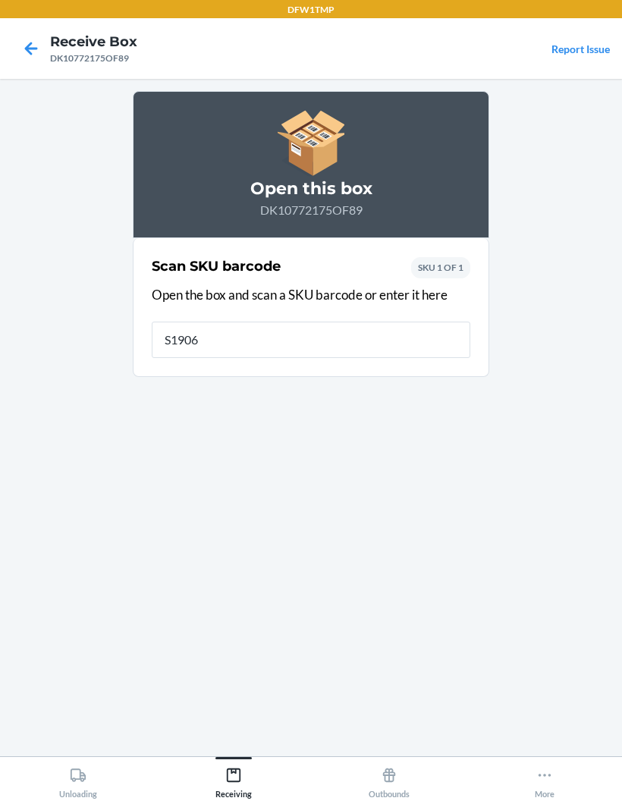
type input "S19069"
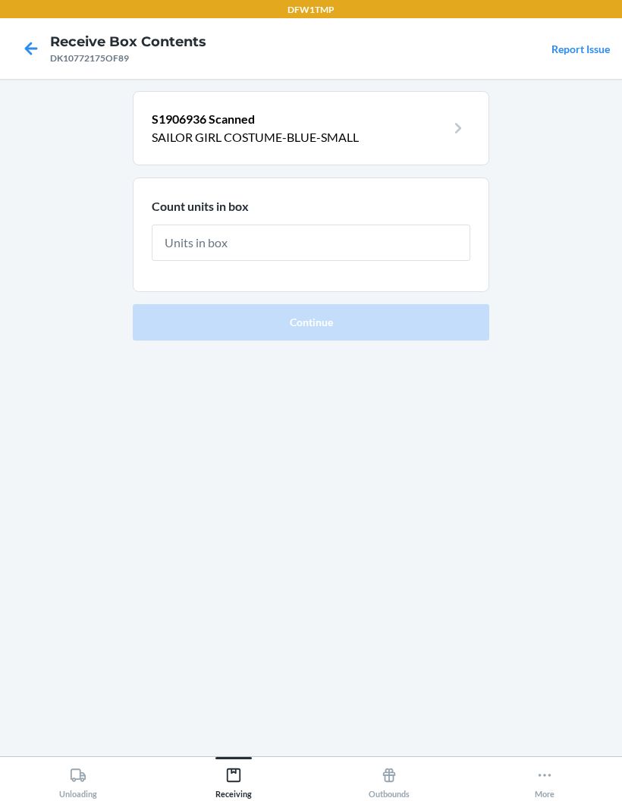
click at [21, 18] on nav "Receive Box Contents DK10772175OF89 Report Issue" at bounding box center [311, 48] width 622 height 61
click at [27, 36] on icon at bounding box center [31, 49] width 26 height 26
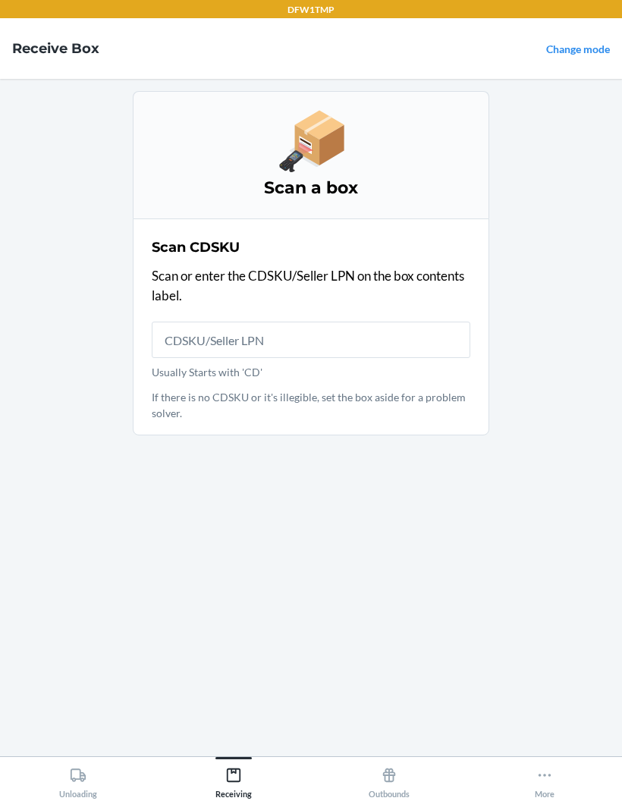
click at [23, 18] on nav "Receive Box Change mode" at bounding box center [311, 48] width 622 height 61
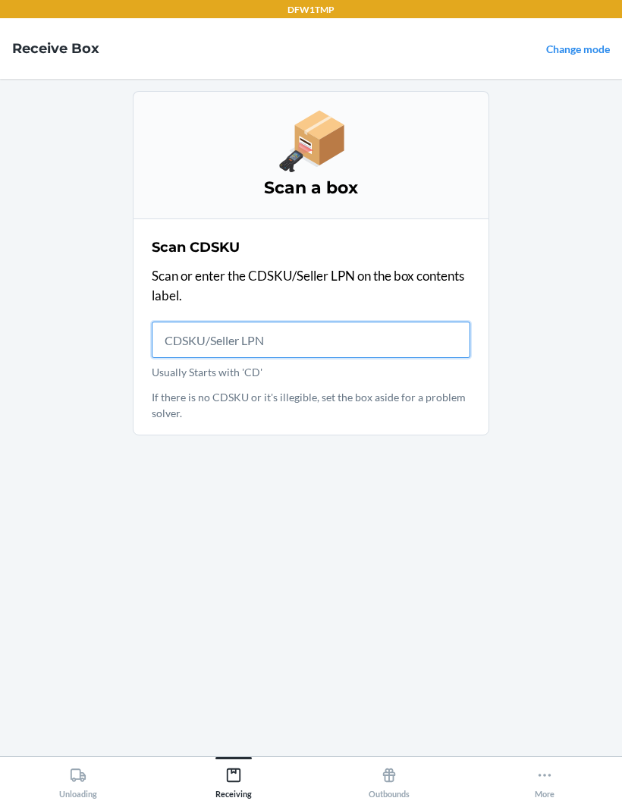
click at [202, 323] on input "Usually Starts with 'CD'" at bounding box center [311, 340] width 319 height 36
type input "DK10772"
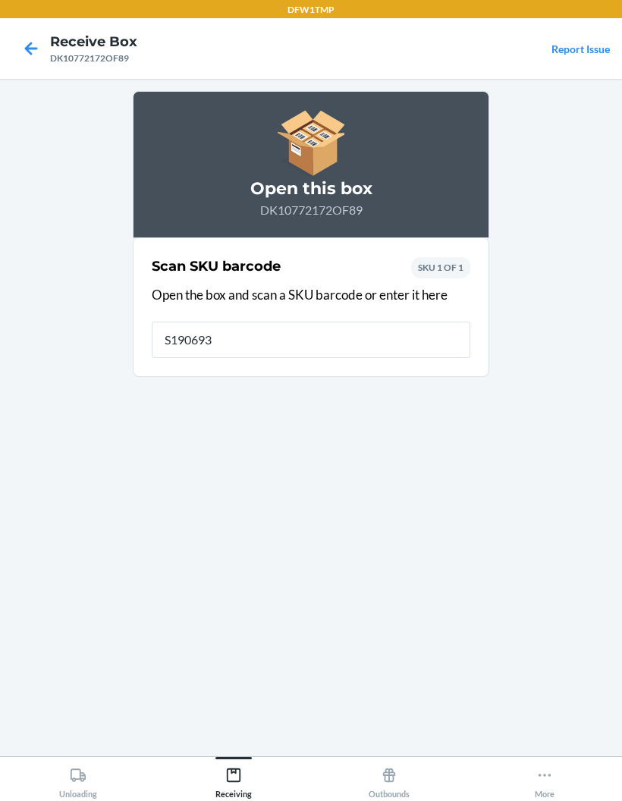
type input "S1906936"
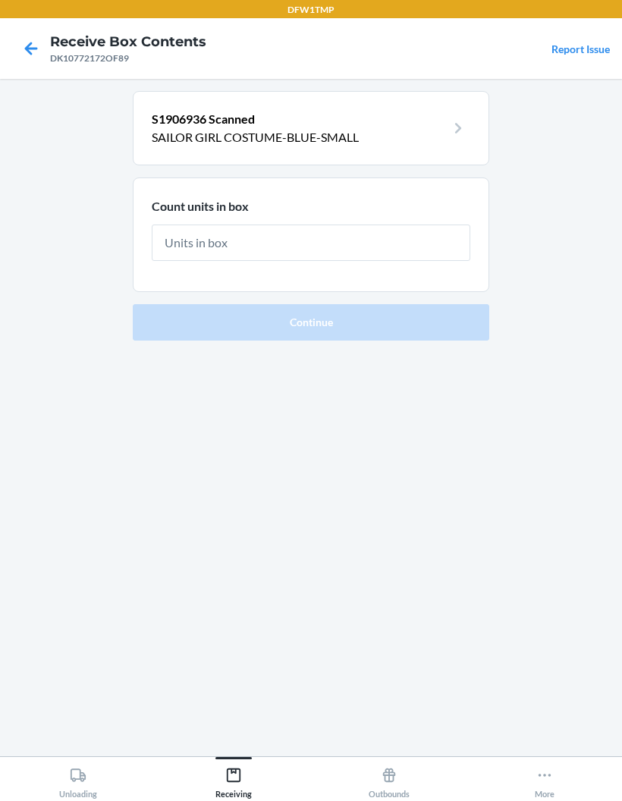
click at [34, 36] on icon at bounding box center [31, 49] width 26 height 26
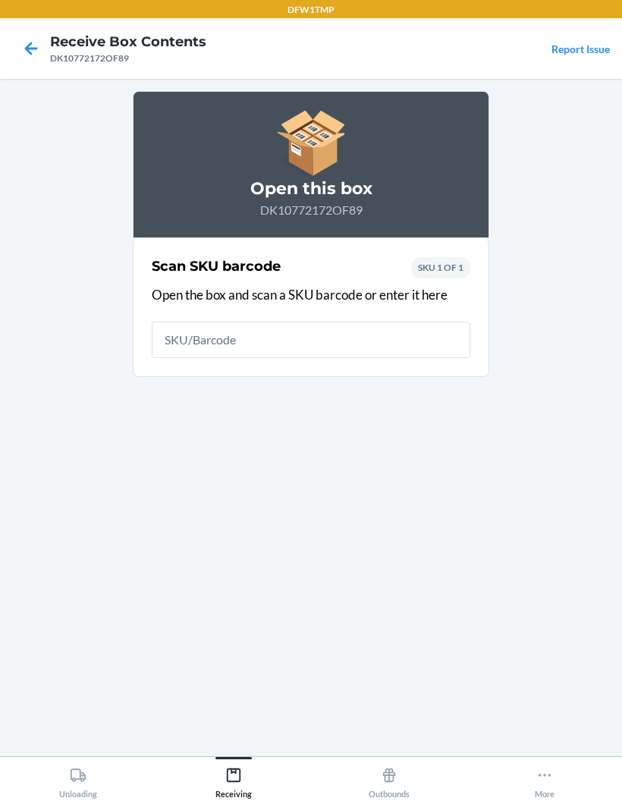
click at [34, 36] on icon at bounding box center [31, 49] width 26 height 26
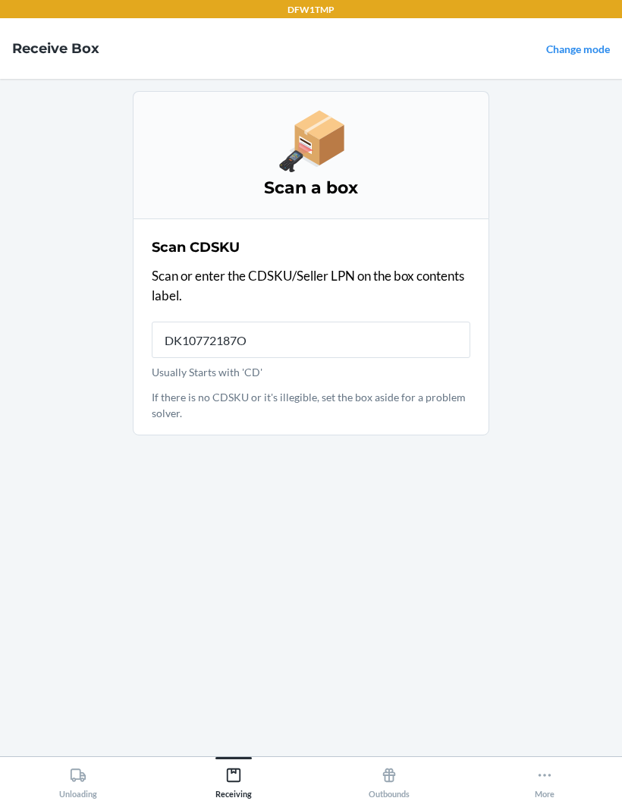
type input "DK10772187OF"
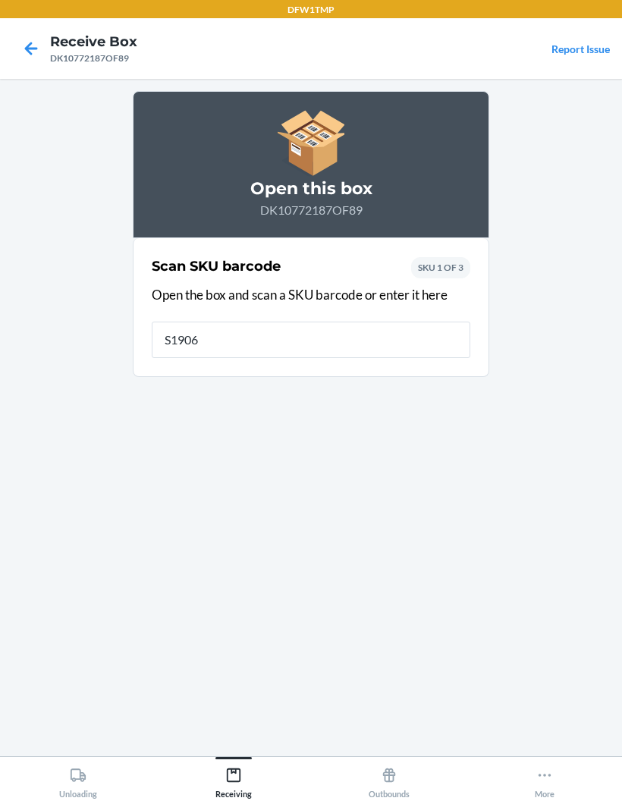
type input "S19069"
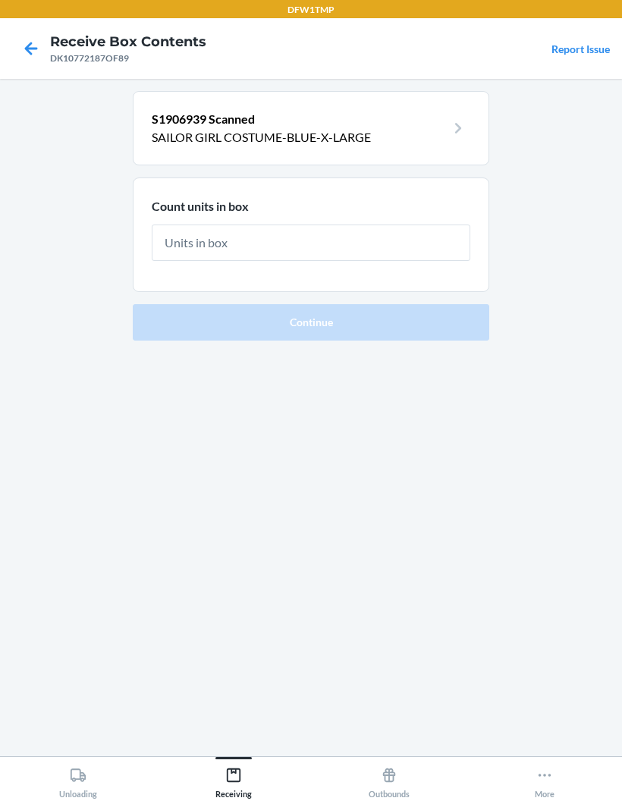
click at [42, 39] on icon at bounding box center [31, 49] width 26 height 26
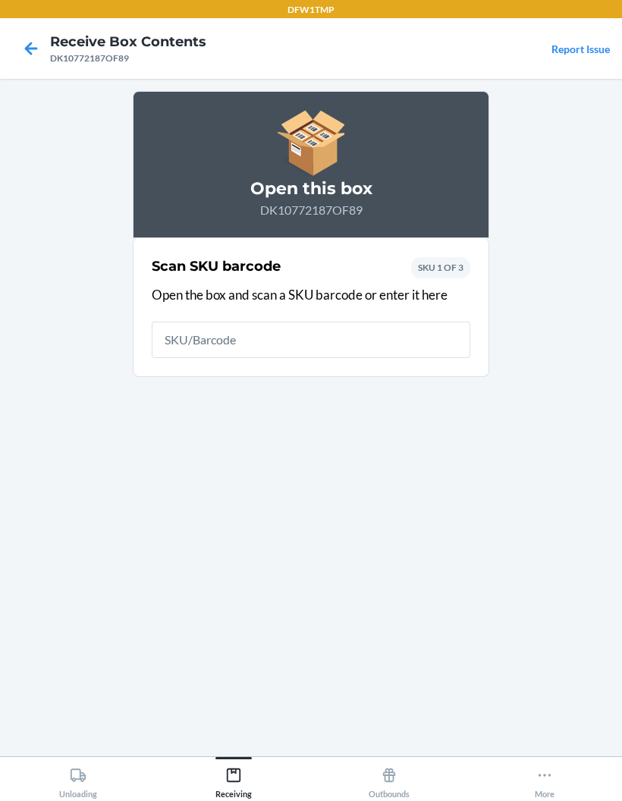
click at [44, 40] on div at bounding box center [31, 49] width 38 height 38
click at [11, 31] on nav "Receive Box Contents DK10772187OF89 Report Issue" at bounding box center [311, 48] width 622 height 61
click at [29, 40] on icon at bounding box center [31, 49] width 26 height 26
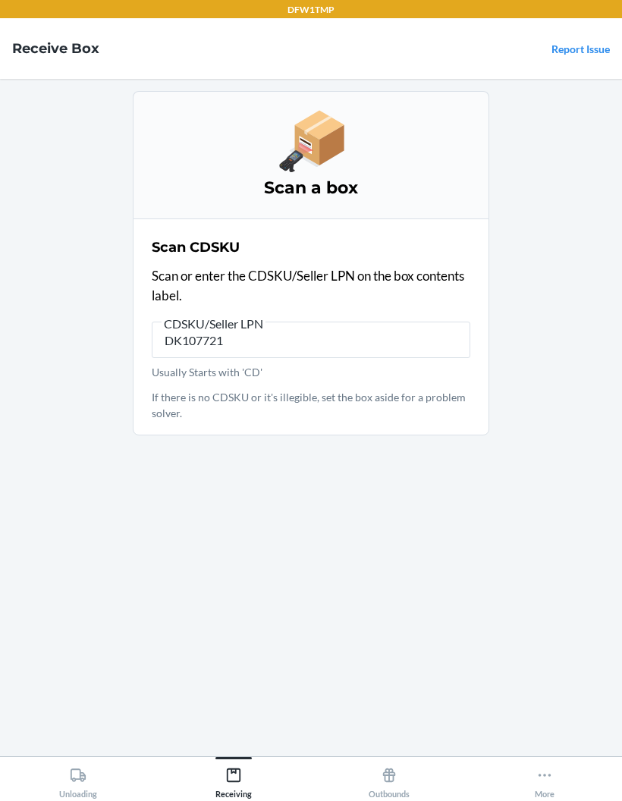
type input "DK1077216"
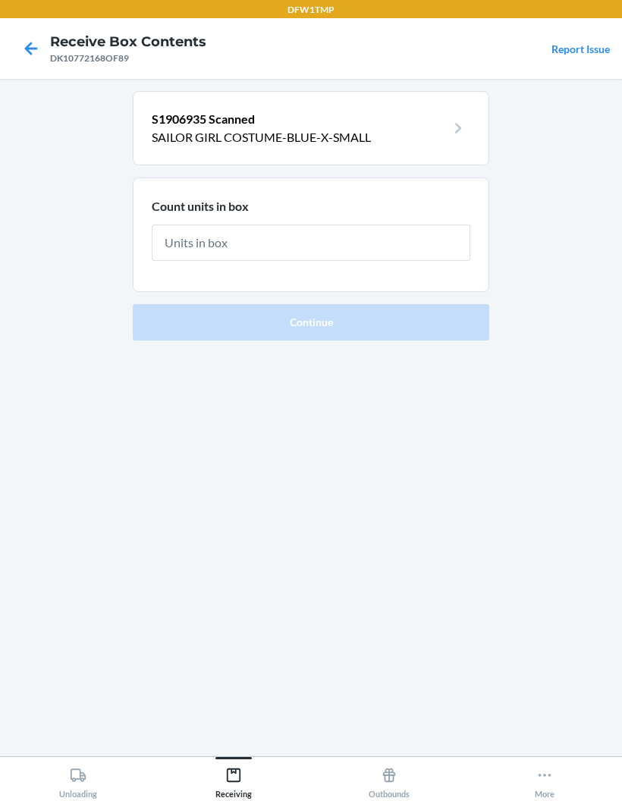
click at [42, 42] on icon at bounding box center [31, 49] width 26 height 26
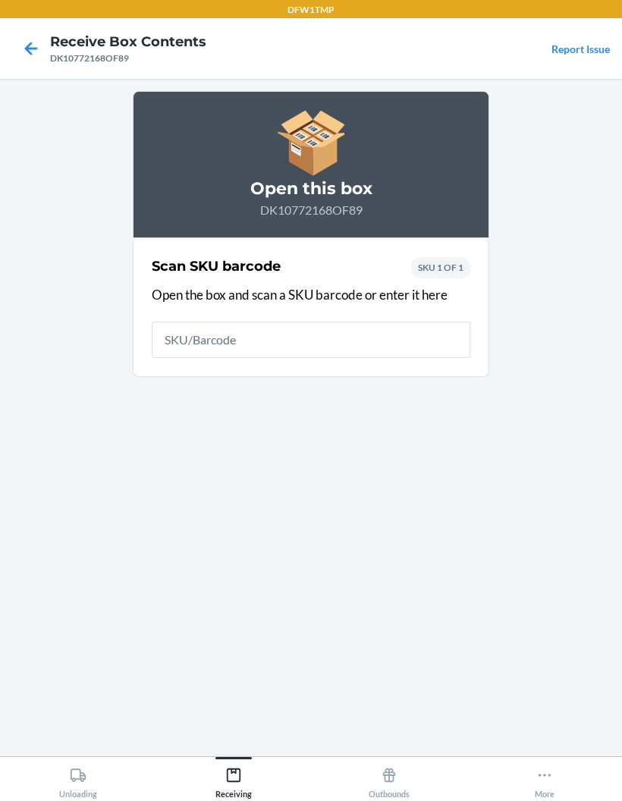
click at [8, 34] on nav "Receive Box Contents DK10772168OF89 Report Issue" at bounding box center [311, 48] width 622 height 61
click at [33, 36] on icon at bounding box center [31, 49] width 26 height 26
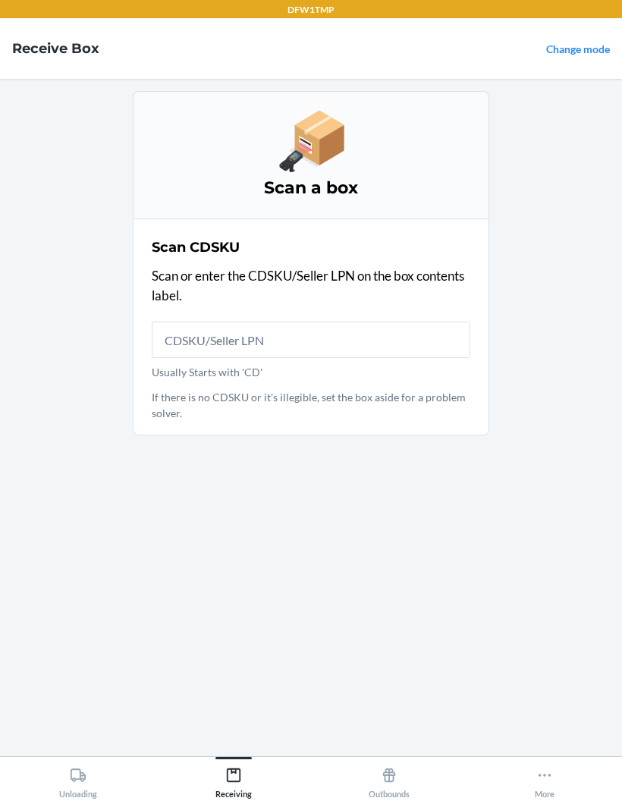
click at [176, 322] on input "Usually Starts with 'CD'" at bounding box center [311, 340] width 319 height 36
type input "DK10772165OF"
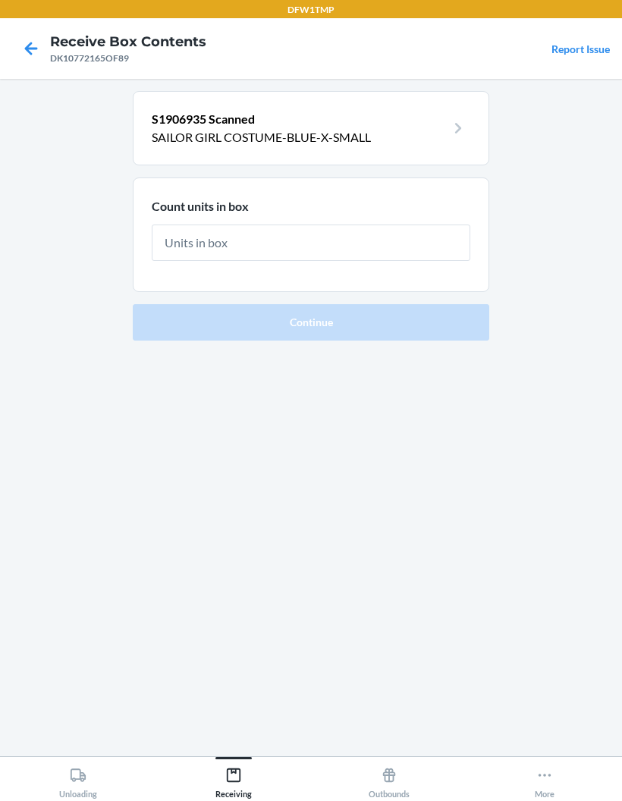
click at [33, 42] on icon at bounding box center [31, 48] width 13 height 13
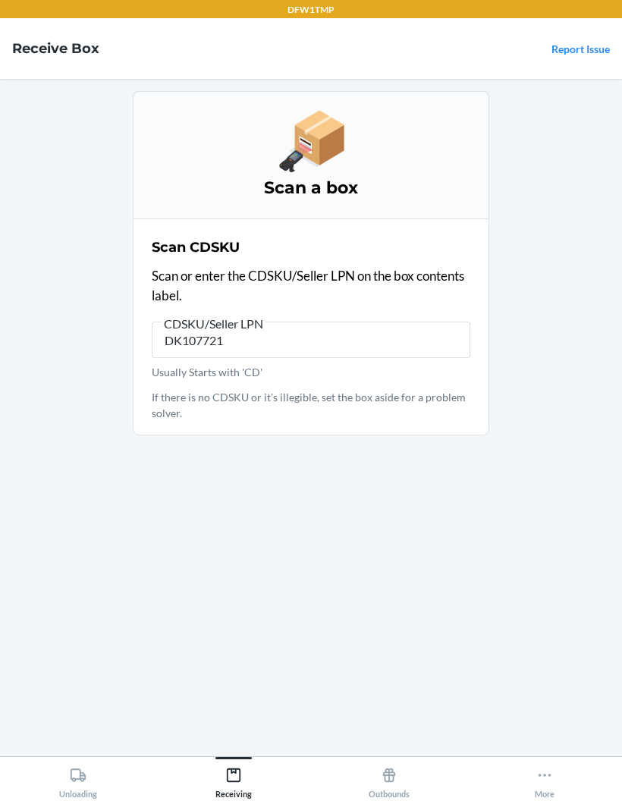
type input "DK1077216"
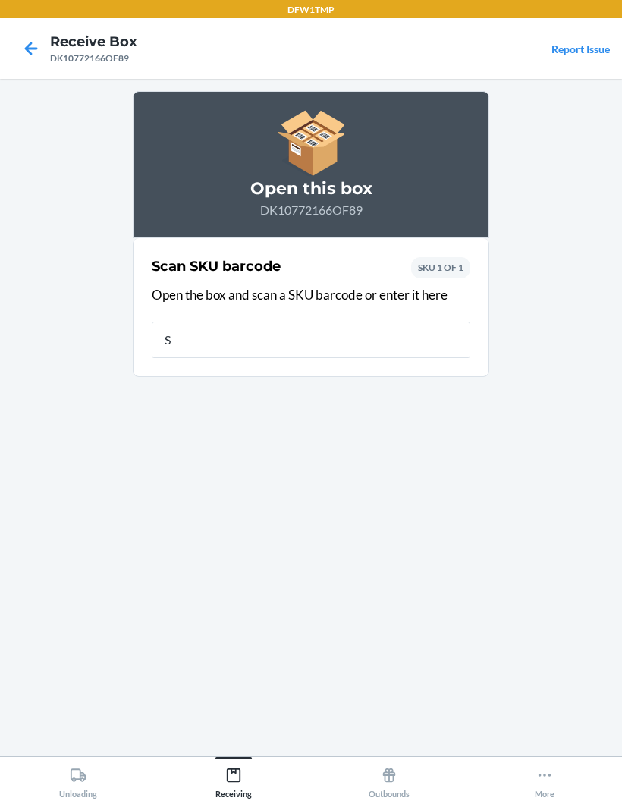
type input "S1"
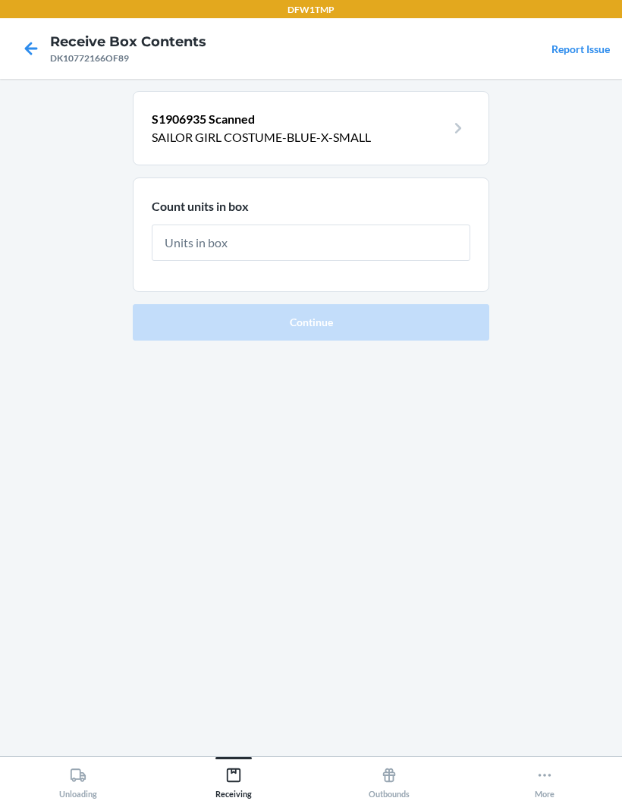
click at [3, 18] on nav "Receive Box Contents DK10772166OF89 Report Issue" at bounding box center [311, 48] width 622 height 61
click at [24, 36] on icon at bounding box center [31, 49] width 26 height 26
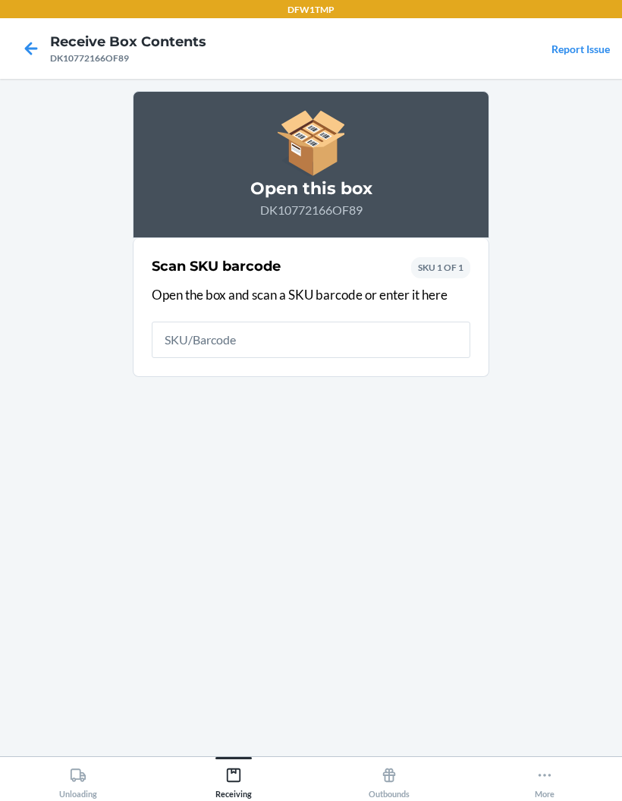
click at [24, 36] on icon at bounding box center [31, 49] width 26 height 26
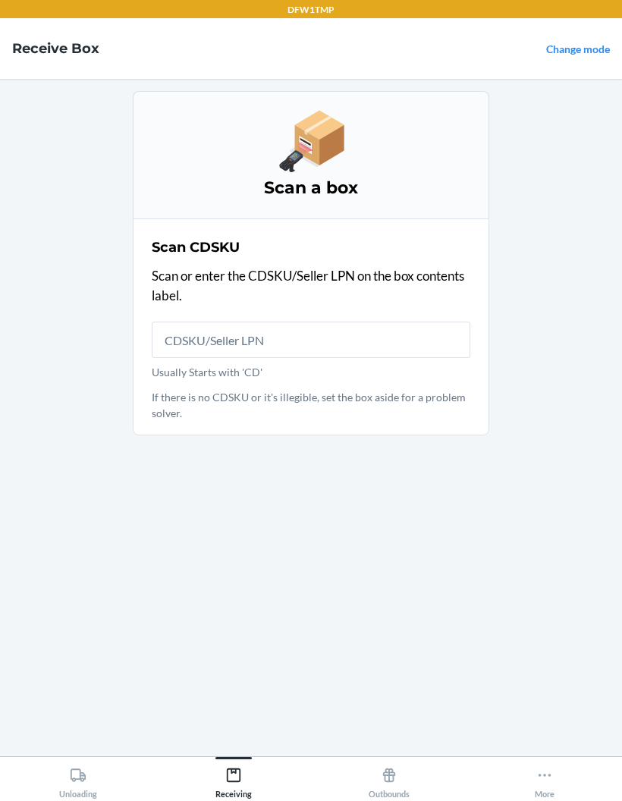
click at [29, 21] on nav "Receive Box Change mode" at bounding box center [311, 48] width 622 height 61
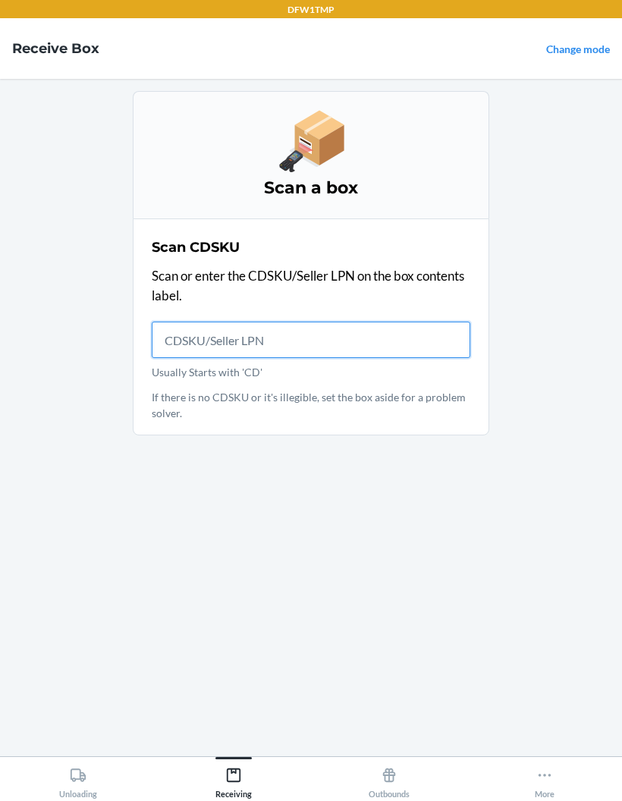
click at [199, 322] on input "Usually Starts with 'CD'" at bounding box center [311, 340] width 319 height 36
